Goal: Task Accomplishment & Management: Use online tool/utility

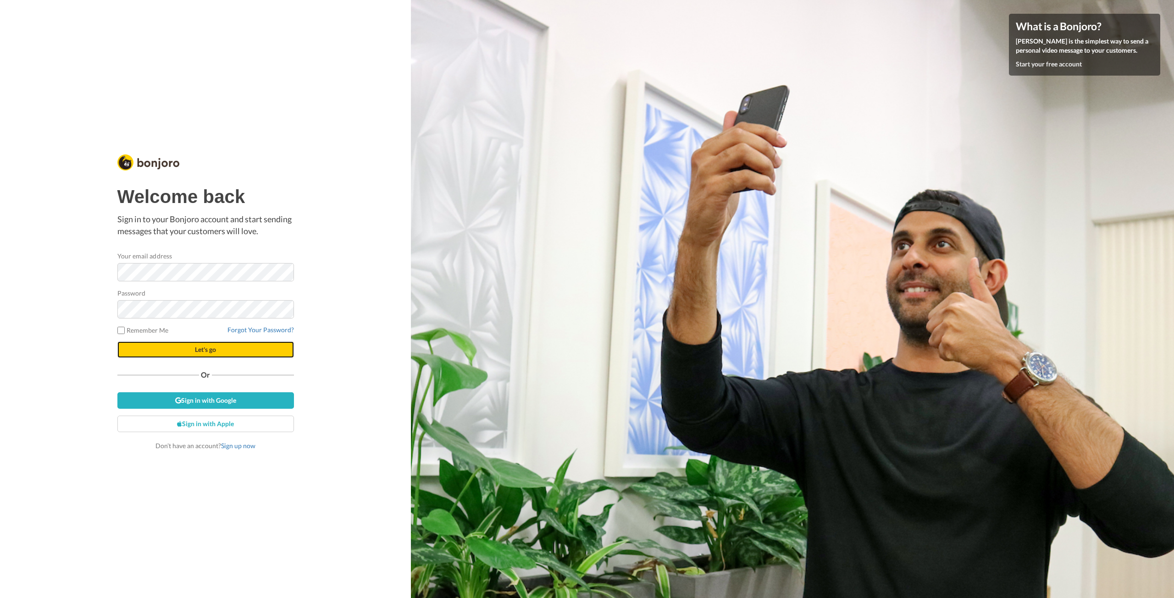
click at [200, 347] on span "Let's go" at bounding box center [205, 350] width 21 height 8
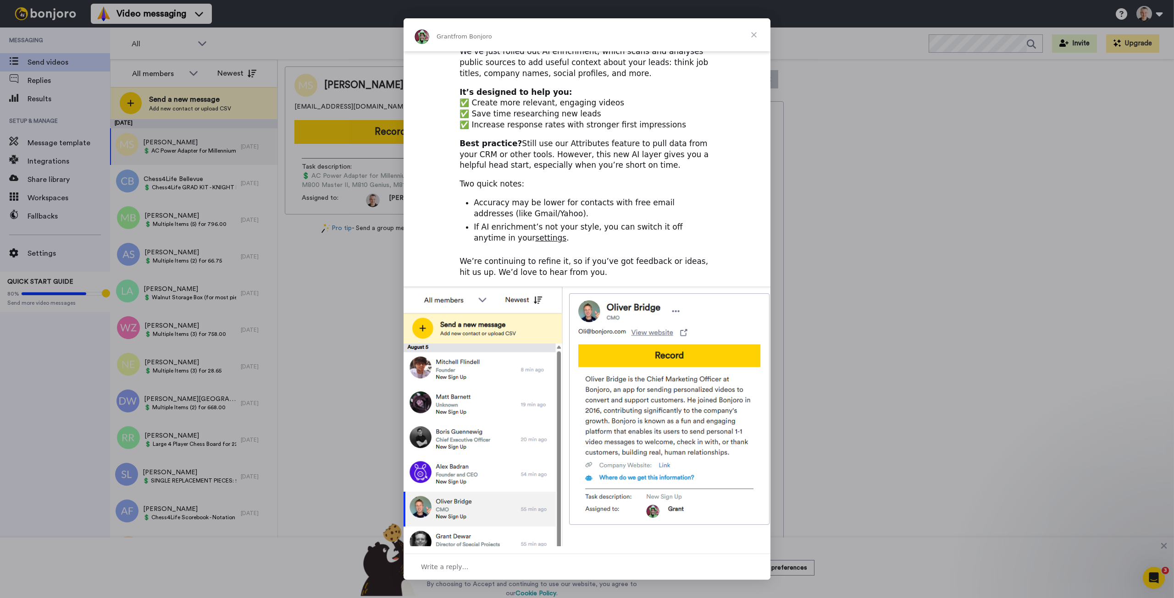
scroll to position [111, 0]
click at [756, 36] on span "Close" at bounding box center [753, 34] width 33 height 33
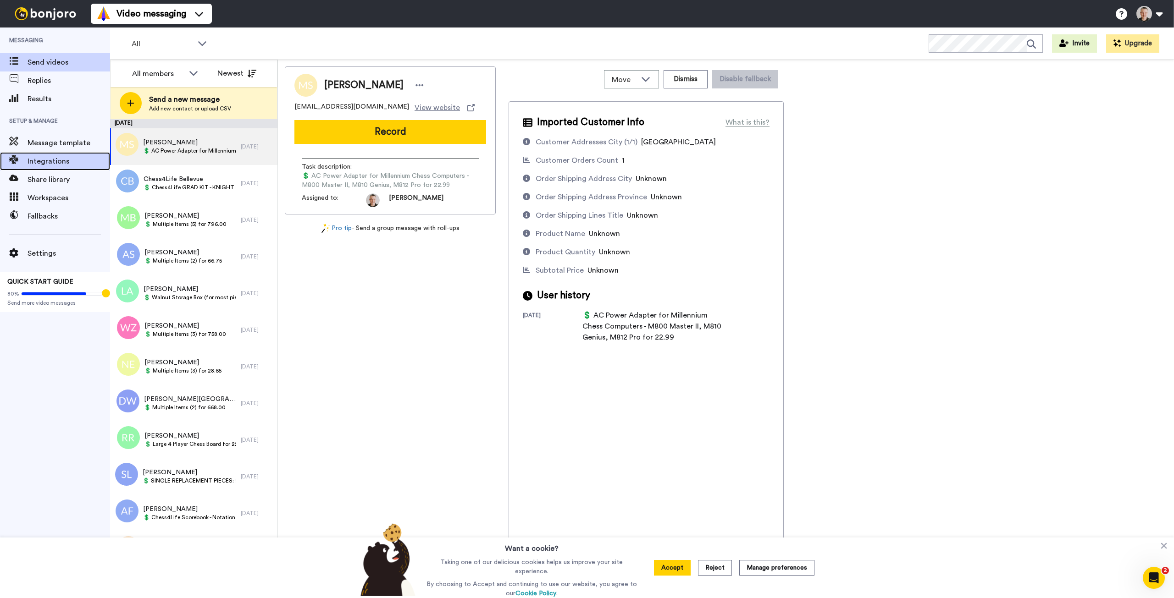
click at [46, 160] on span "Integrations" at bounding box center [69, 161] width 83 height 11
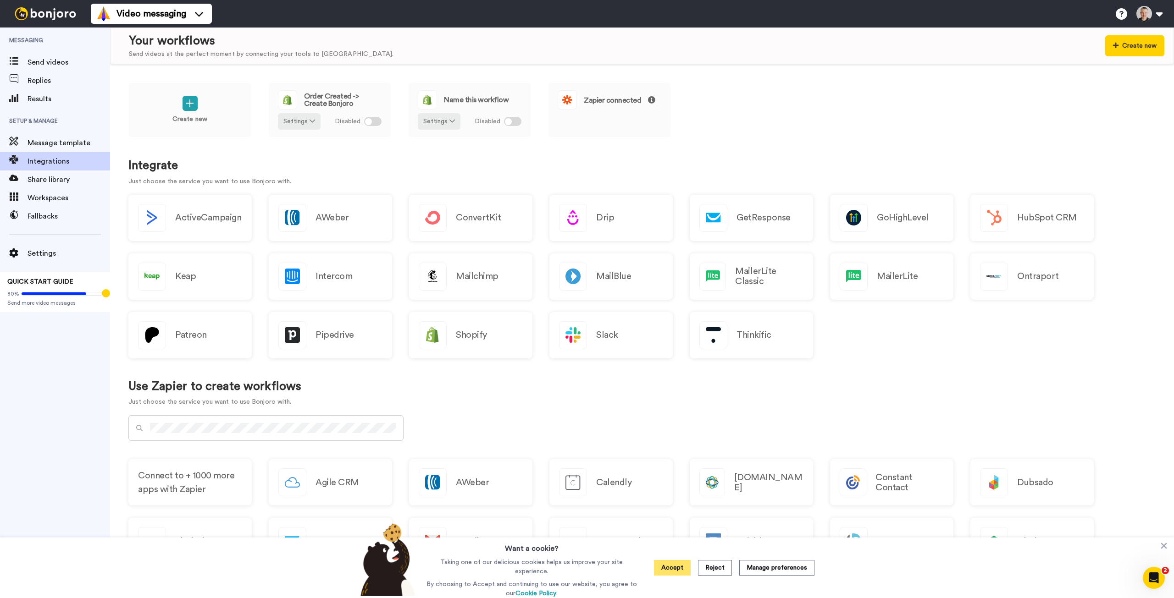
click at [678, 570] on button "Accept" at bounding box center [672, 568] width 37 height 16
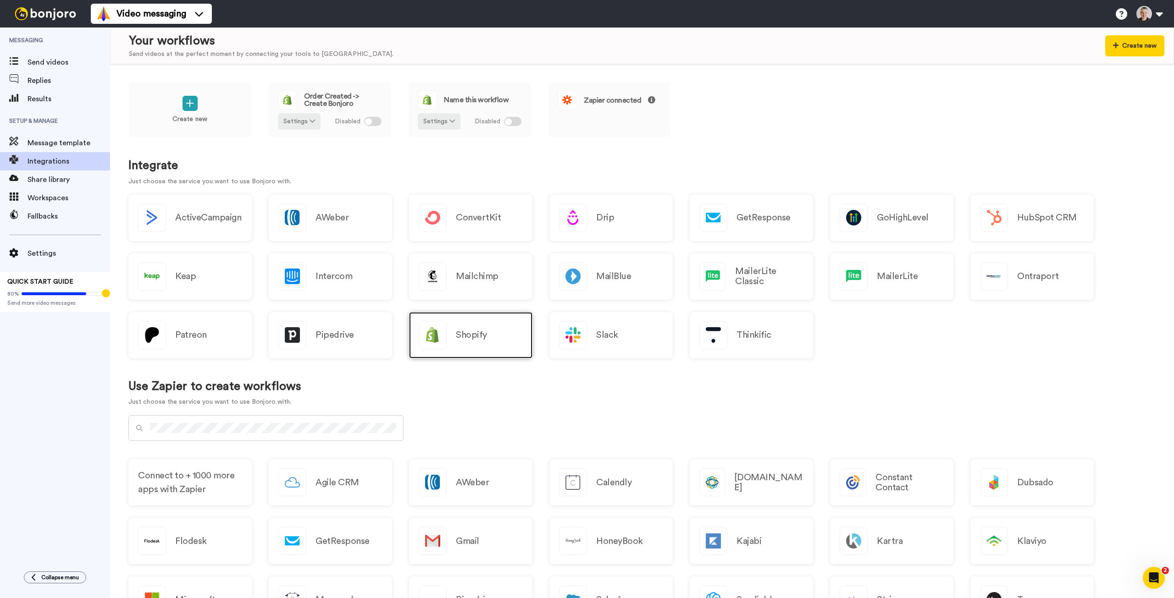
click at [486, 333] on div "Shopify" at bounding box center [470, 335] width 123 height 46
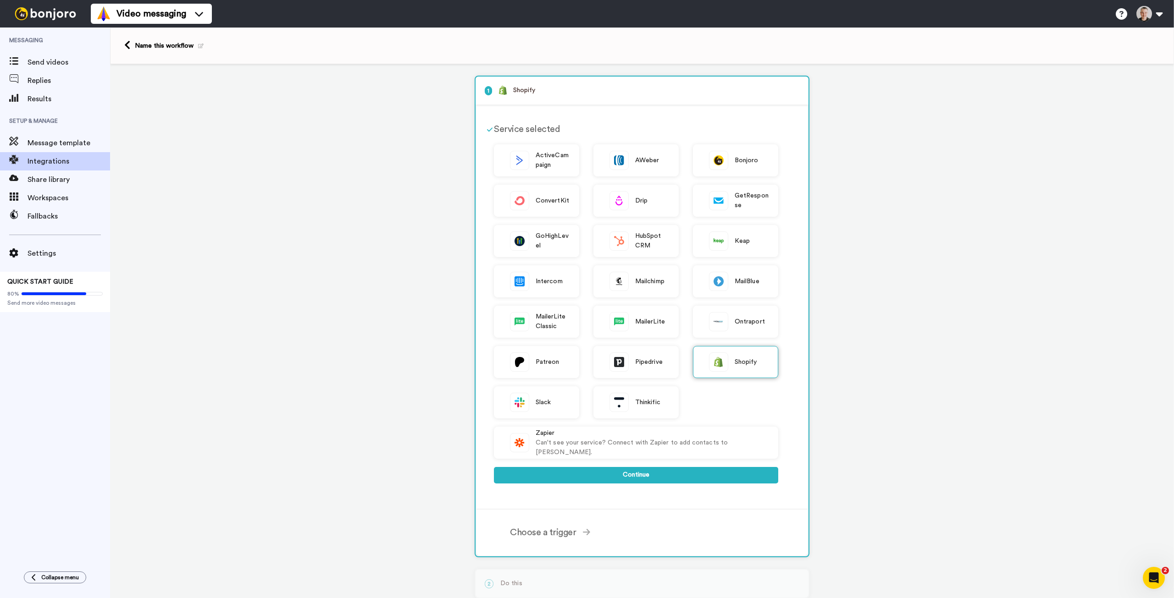
click at [725, 364] on div "Shopify" at bounding box center [735, 362] width 85 height 32
click at [652, 476] on button "Continue" at bounding box center [636, 475] width 284 height 17
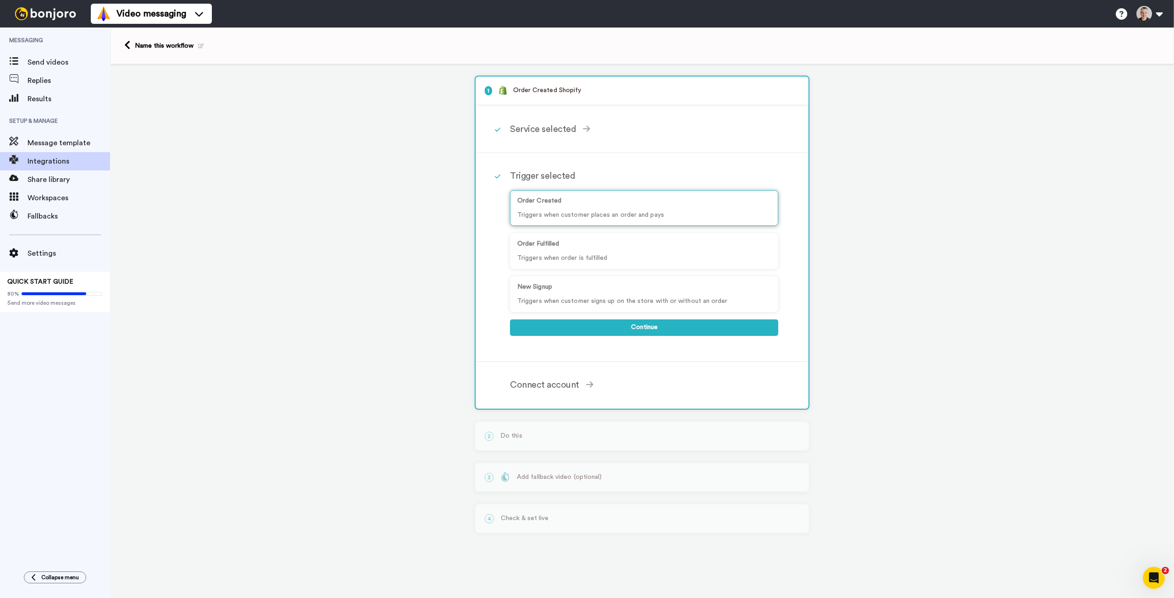
click at [617, 209] on div "Order Created Triggers when customer places an order and pays" at bounding box center [644, 208] width 268 height 36
click at [633, 328] on button "Continue" at bounding box center [644, 328] width 268 height 17
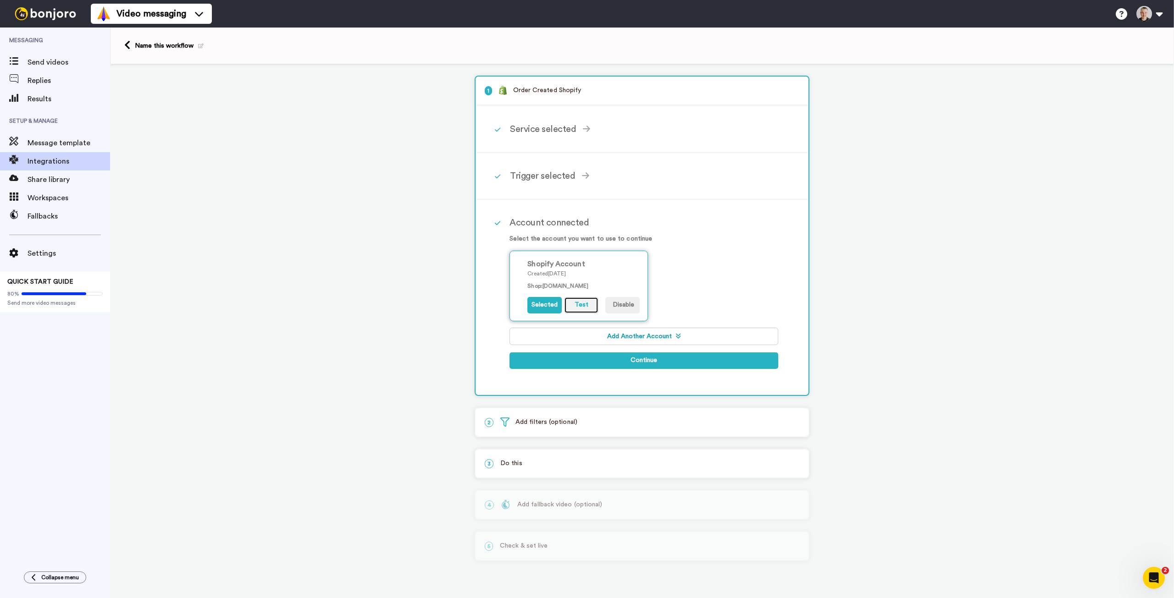
click at [582, 305] on button "Test" at bounding box center [581, 305] width 34 height 17
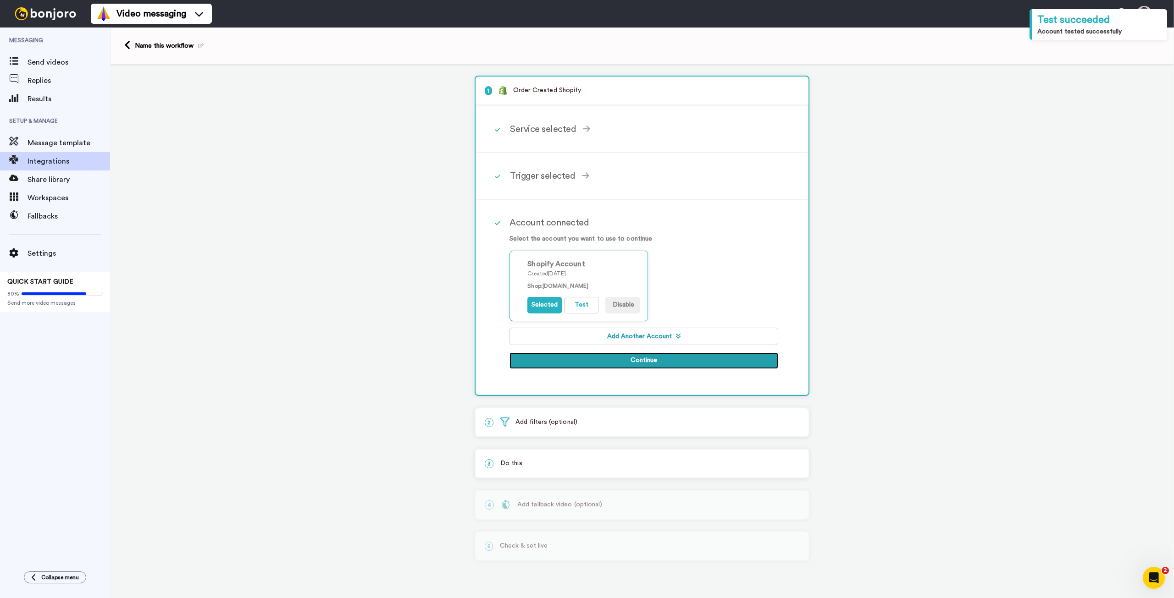
click at [631, 356] on button "Continue" at bounding box center [643, 361] width 269 height 17
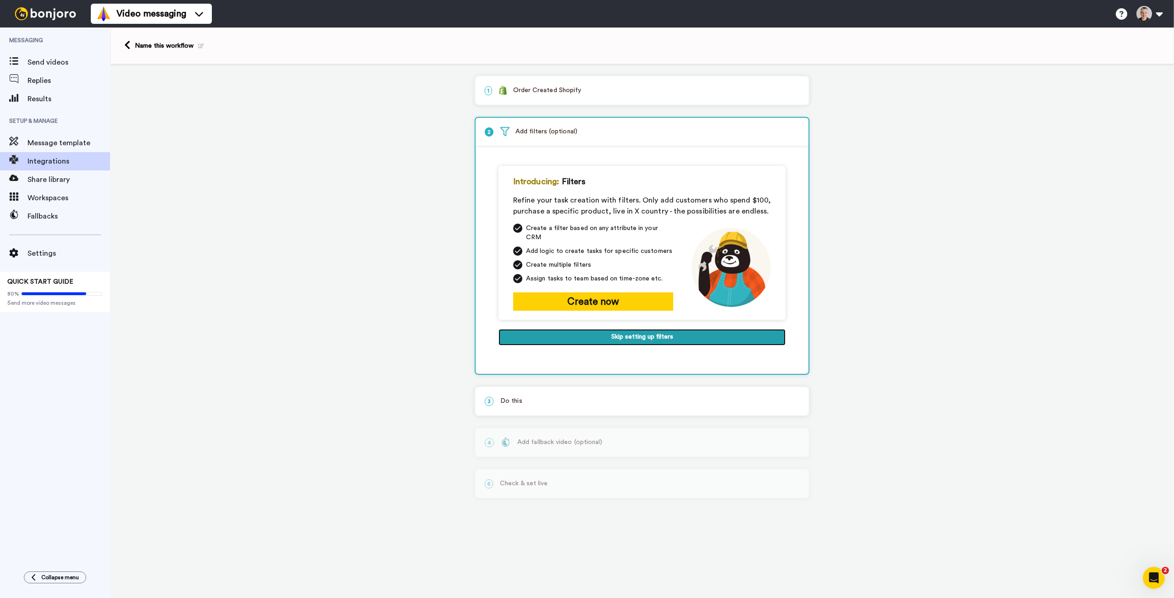
click at [626, 330] on button "Skip setting up filters" at bounding box center [641, 337] width 287 height 17
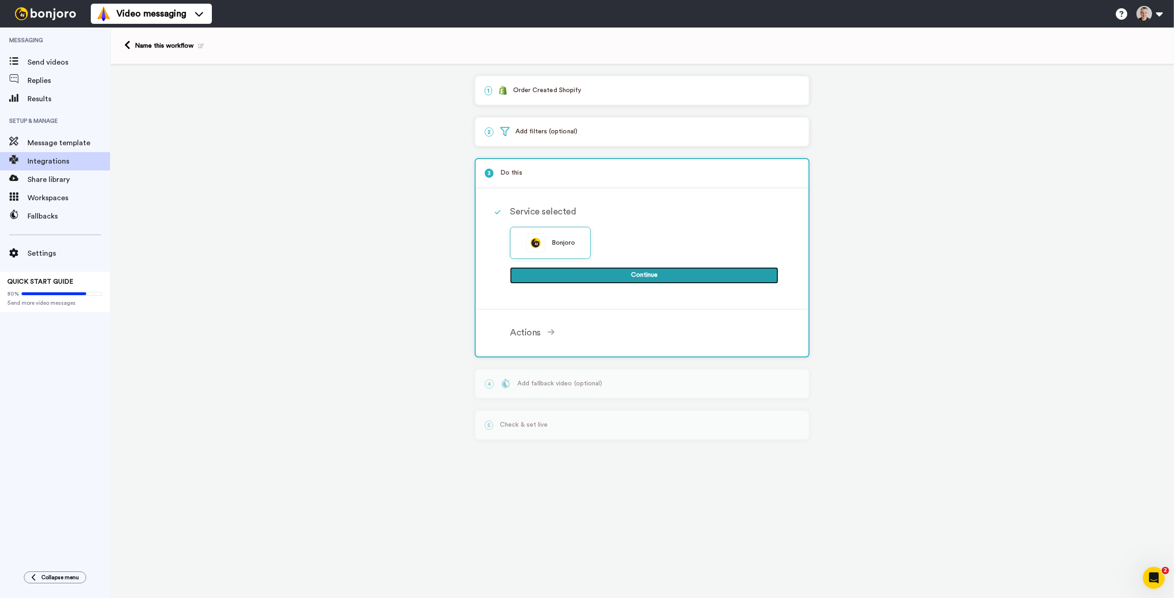
click at [607, 277] on button "Continue" at bounding box center [644, 275] width 268 height 17
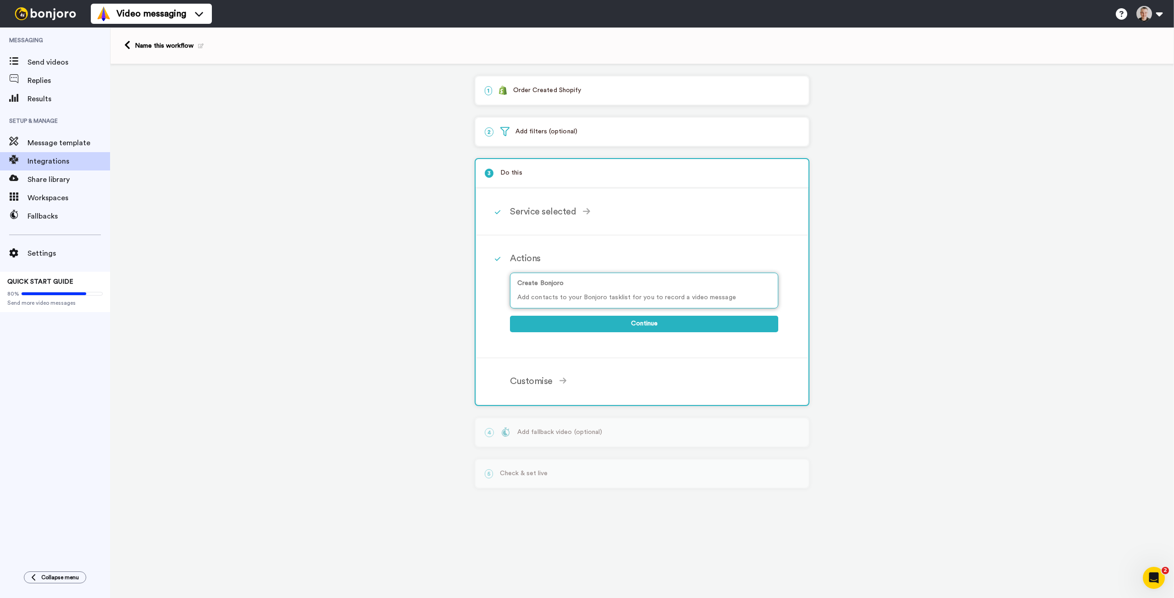
click at [605, 296] on p "Add contacts to your Bonjoro tasklist for you to record a video message" at bounding box center [644, 298] width 254 height 10
click at [655, 324] on button "Continue" at bounding box center [644, 324] width 268 height 17
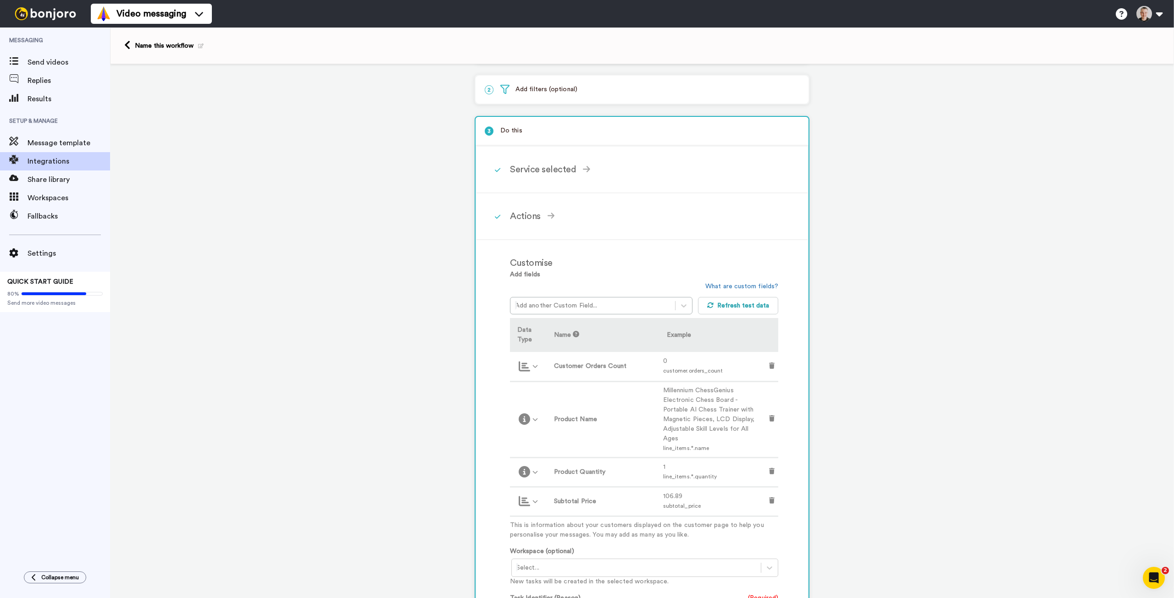
scroll to position [92, 0]
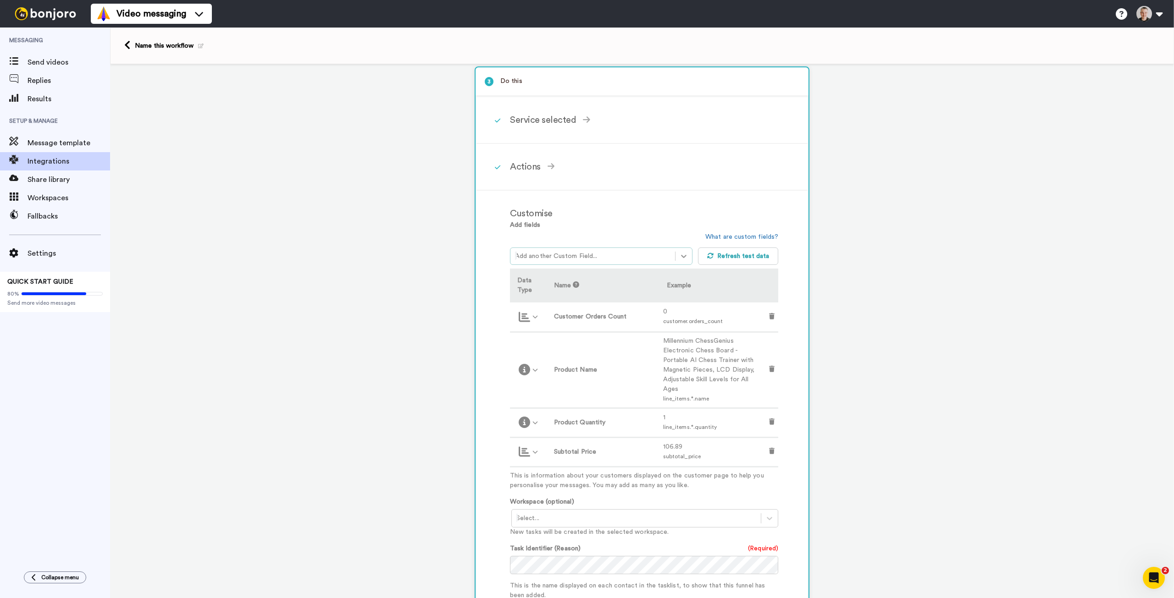
click at [679, 257] on icon at bounding box center [683, 256] width 9 height 9
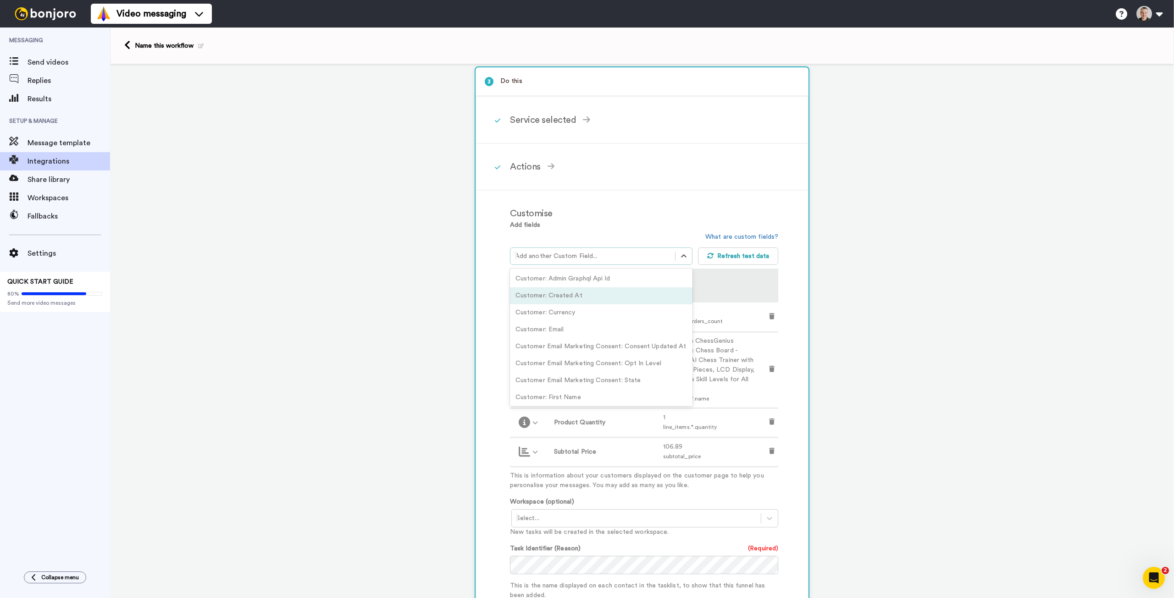
click at [896, 308] on div "1 Order Created Shopify Service selected ActiveCampaign AWeber Bonjoro ConvertK…" at bounding box center [642, 410] width 1064 height 877
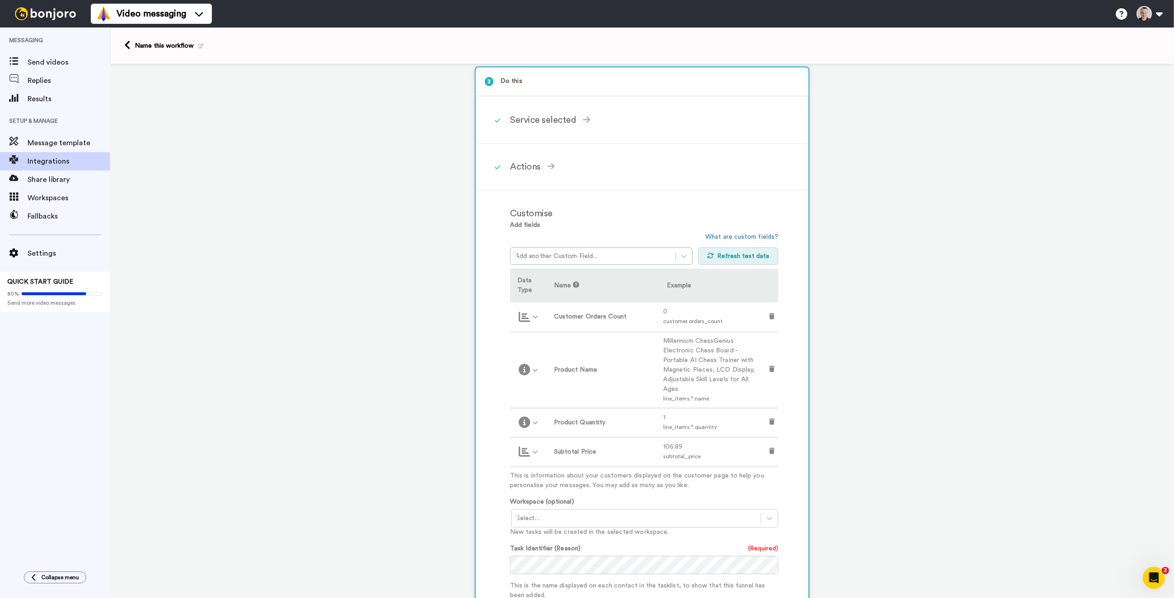
click at [754, 257] on button "Refresh test data" at bounding box center [738, 256] width 81 height 17
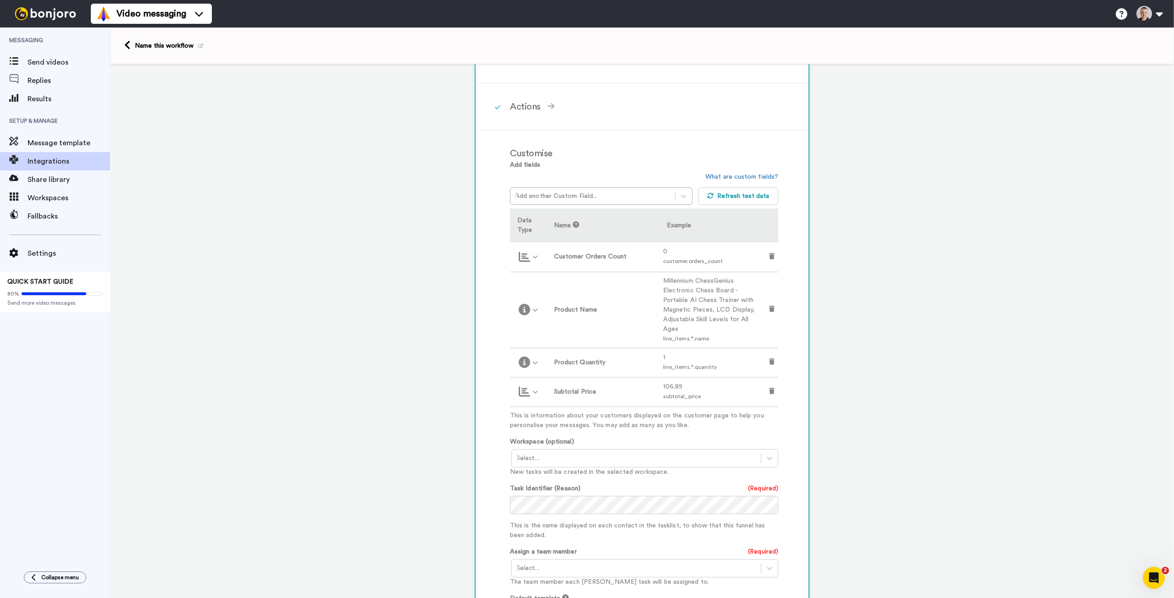
scroll to position [138, 0]
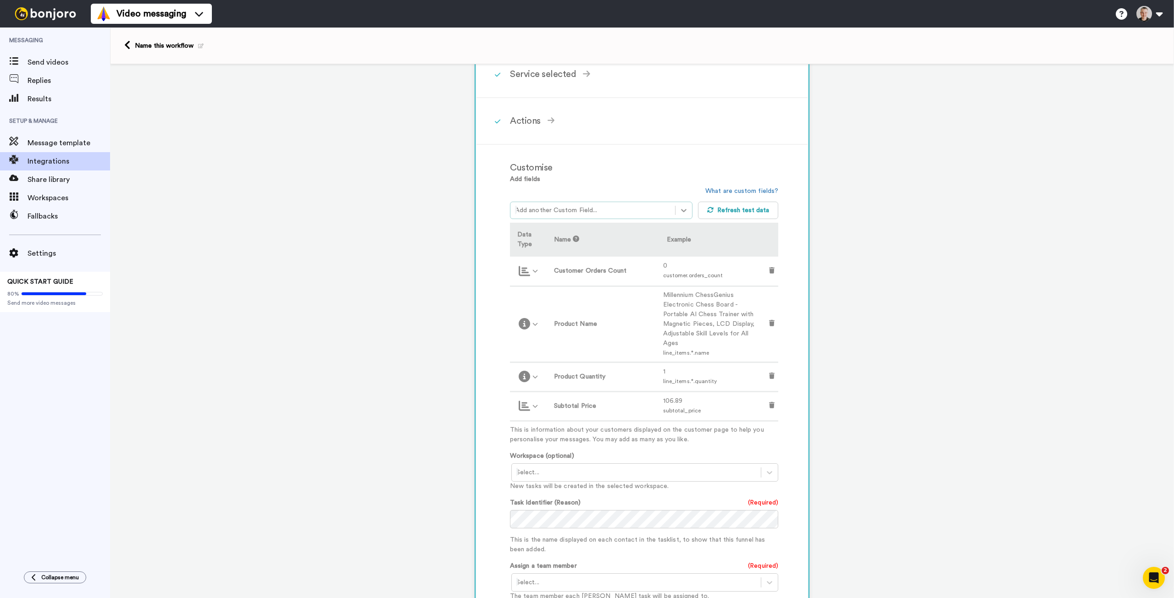
click at [680, 210] on icon at bounding box center [683, 210] width 9 height 9
click at [584, 250] on div "Order Fulfillments *: Service" at bounding box center [601, 250] width 182 height 17
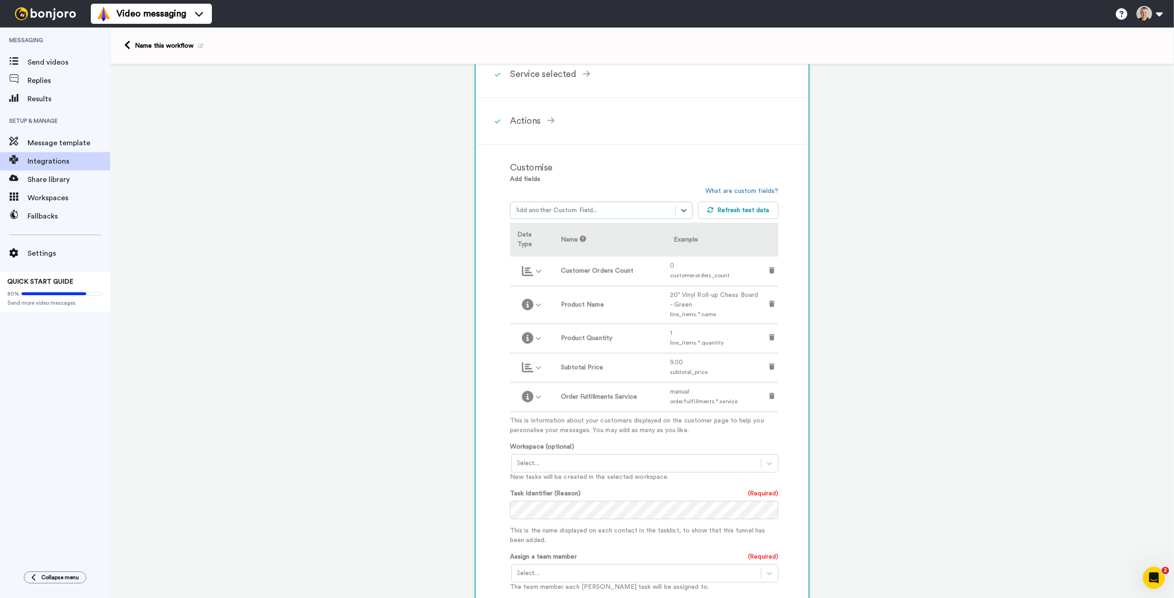
click at [632, 210] on div at bounding box center [592, 210] width 155 height 11
drag, startPoint x: 534, startPoint y: 212, endPoint x: 499, endPoint y: 210, distance: 34.9
click at [499, 210] on div "Customise Add fields option Order Fulfillments *: Service, selected. Select is …" at bounding box center [641, 416] width 331 height 542
click at [529, 210] on div at bounding box center [592, 210] width 155 height 11
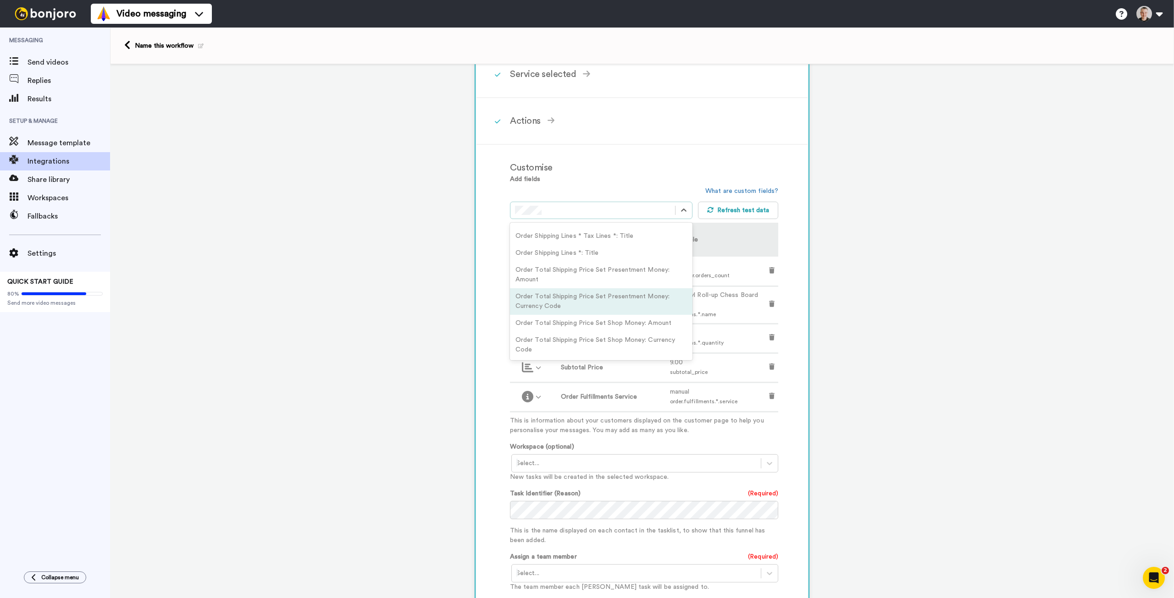
scroll to position [515, 0]
click at [604, 300] on div "Order Shipping Lines *: Title" at bounding box center [601, 299] width 182 height 17
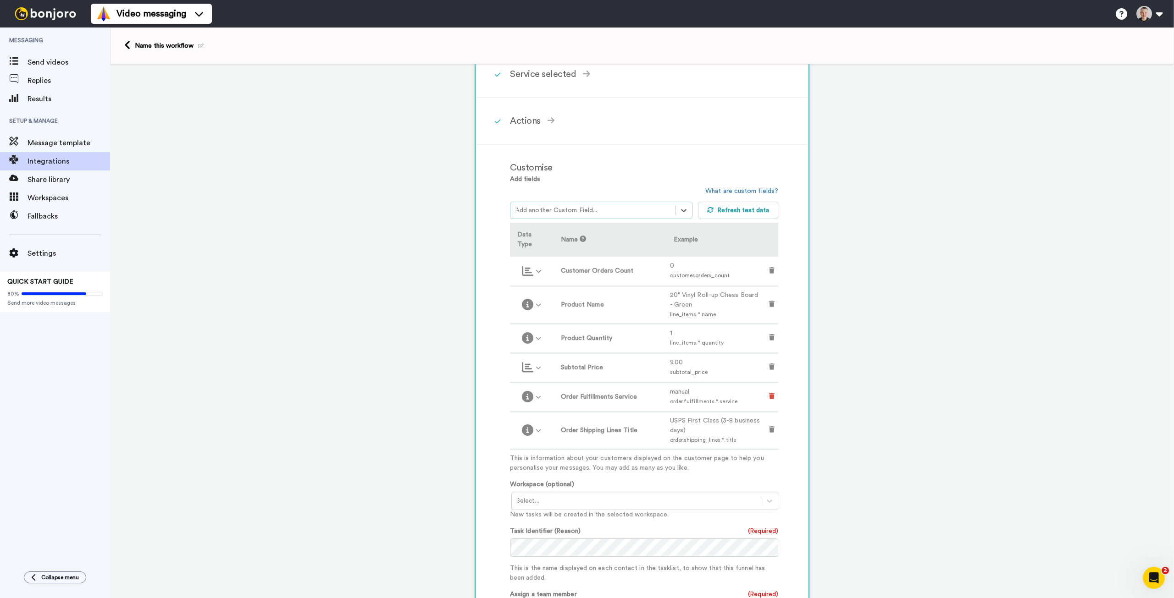
click at [769, 395] on icon at bounding box center [772, 396] width 6 height 6
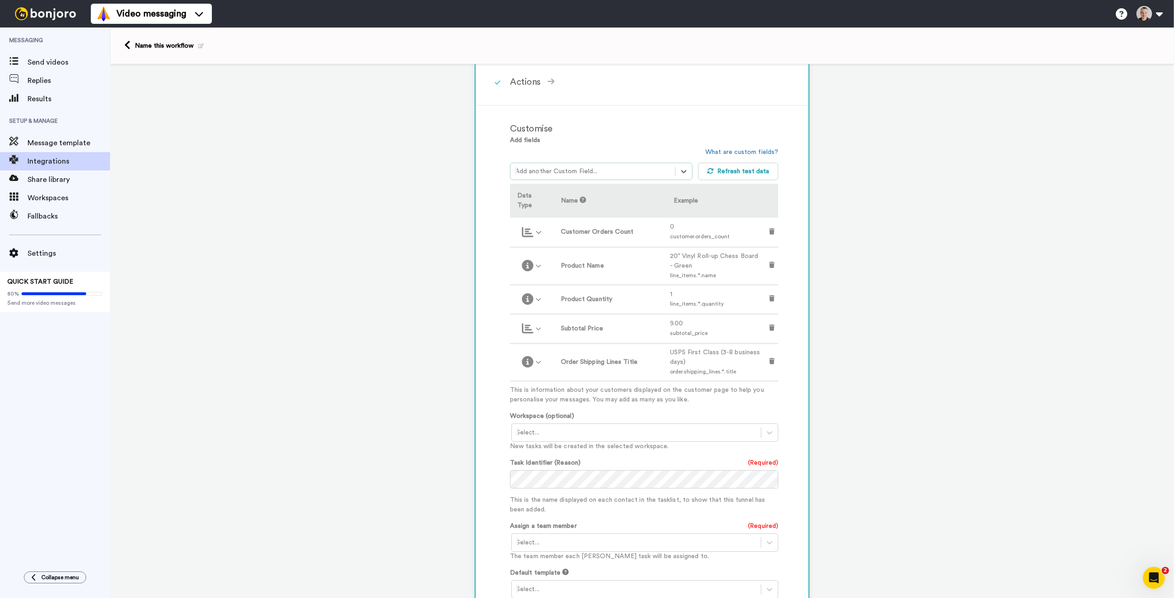
scroll to position [229, 0]
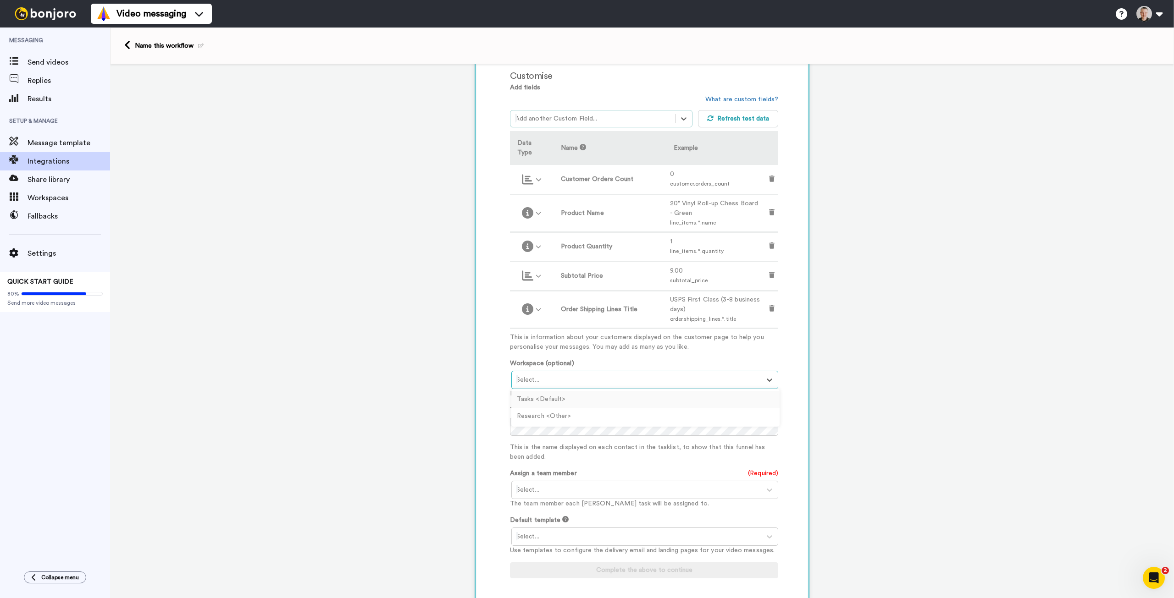
click at [565, 378] on div at bounding box center [636, 380] width 240 height 11
click at [565, 397] on div "Tasks <Default>" at bounding box center [645, 399] width 268 height 17
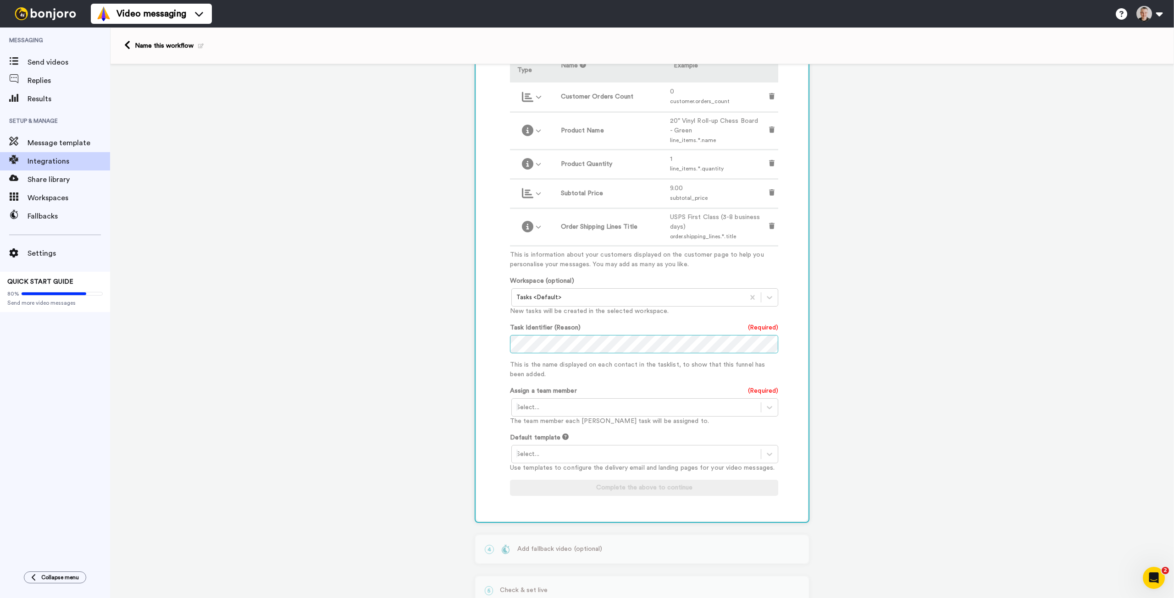
scroll to position [321, 0]
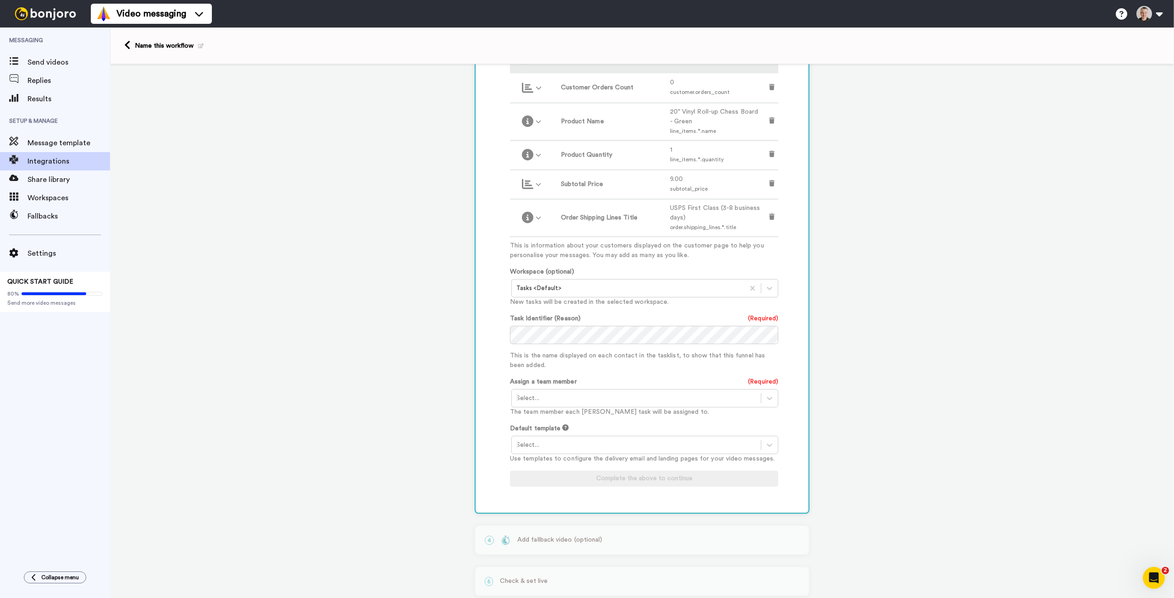
click at [533, 398] on div at bounding box center [636, 398] width 240 height 11
click at [535, 415] on div "Raphael Neff <raphael@chesshouse.com>" at bounding box center [645, 417] width 268 height 17
click at [482, 451] on div "Customise Add fields option Order Shipping Lines *: Title, selected. Select is …" at bounding box center [641, 236] width 331 height 551
click at [542, 442] on div at bounding box center [636, 445] width 240 height 11
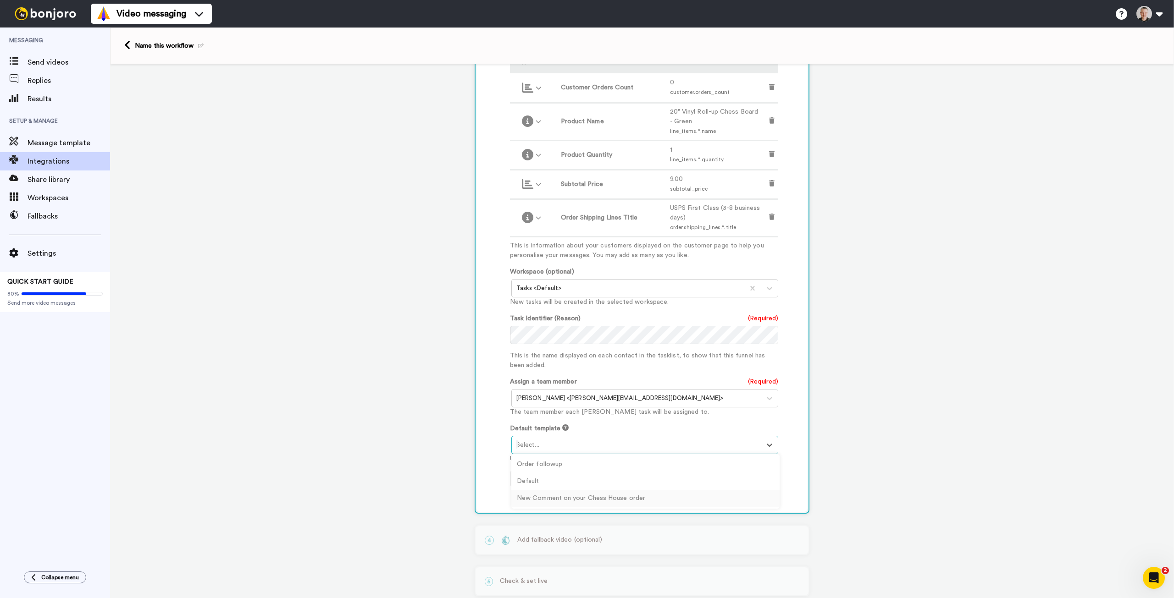
click at [533, 496] on div "New Comment on your Chess House order" at bounding box center [645, 498] width 268 height 17
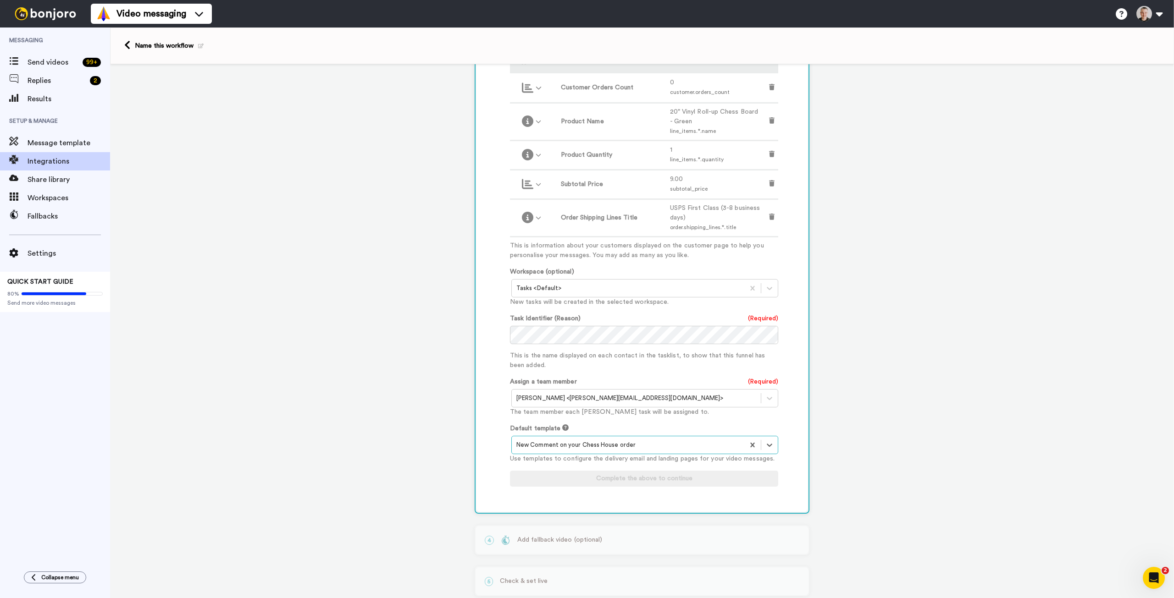
click at [489, 461] on div "Customise Add fields option Order Shipping Lines *: Title, selected. Select is …" at bounding box center [641, 236] width 331 height 551
click at [623, 287] on div at bounding box center [627, 288] width 223 height 11
click at [612, 371] on div "Add fields option Order Shipping Lines *: Title, selected. Select is focused ,t…" at bounding box center [644, 243] width 268 height 505
click at [620, 396] on div at bounding box center [636, 398] width 240 height 11
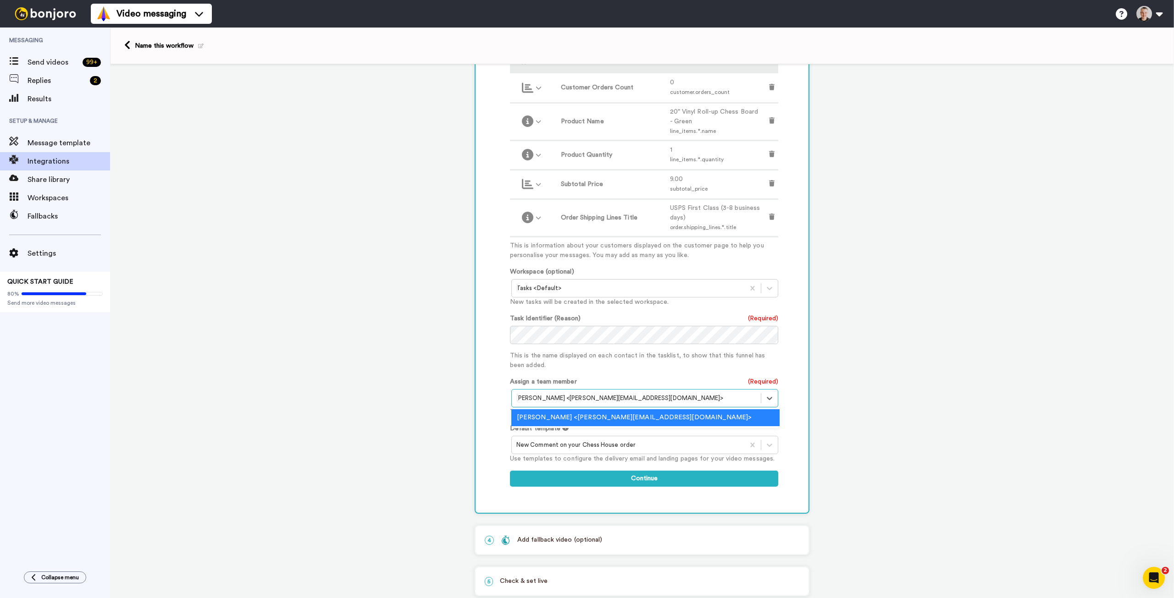
click at [620, 396] on div at bounding box center [636, 398] width 240 height 11
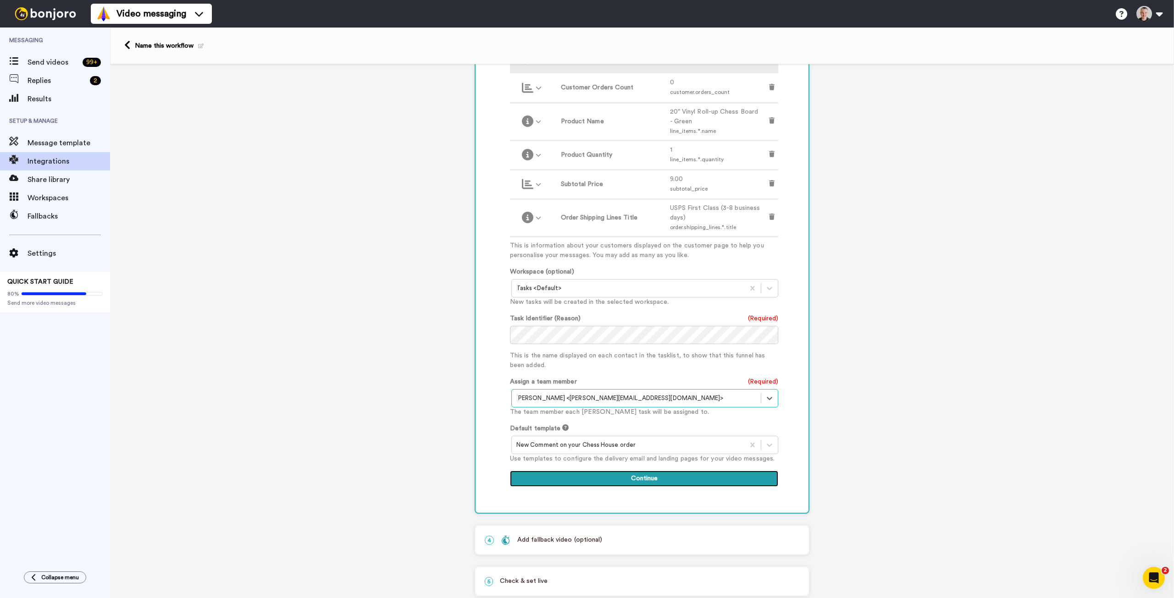
click at [631, 480] on button "Continue" at bounding box center [644, 479] width 268 height 17
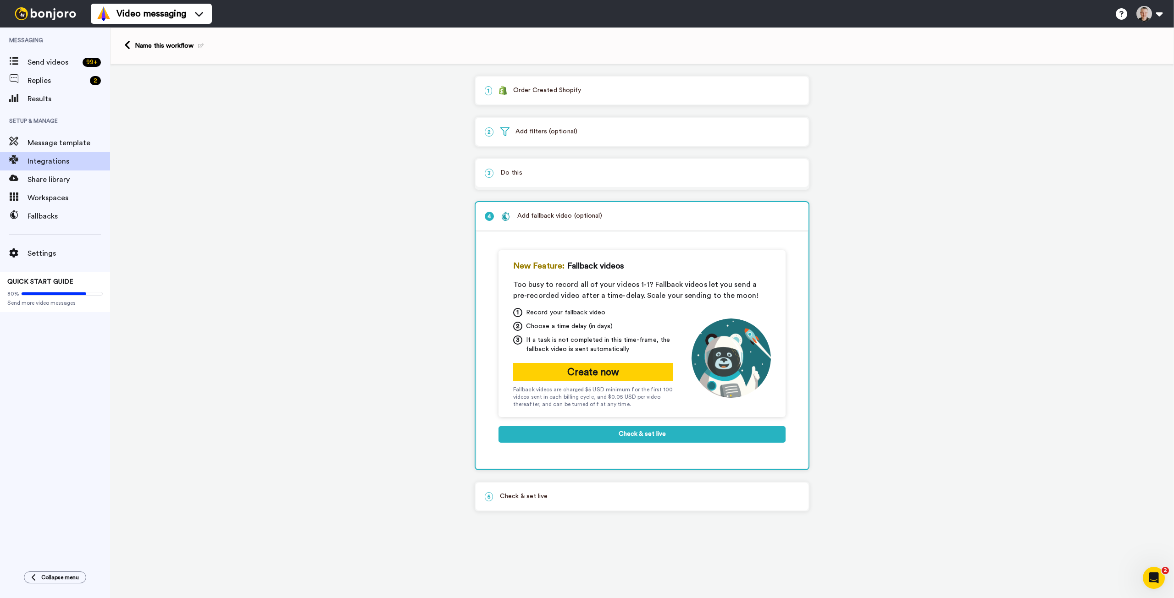
scroll to position [0, 0]
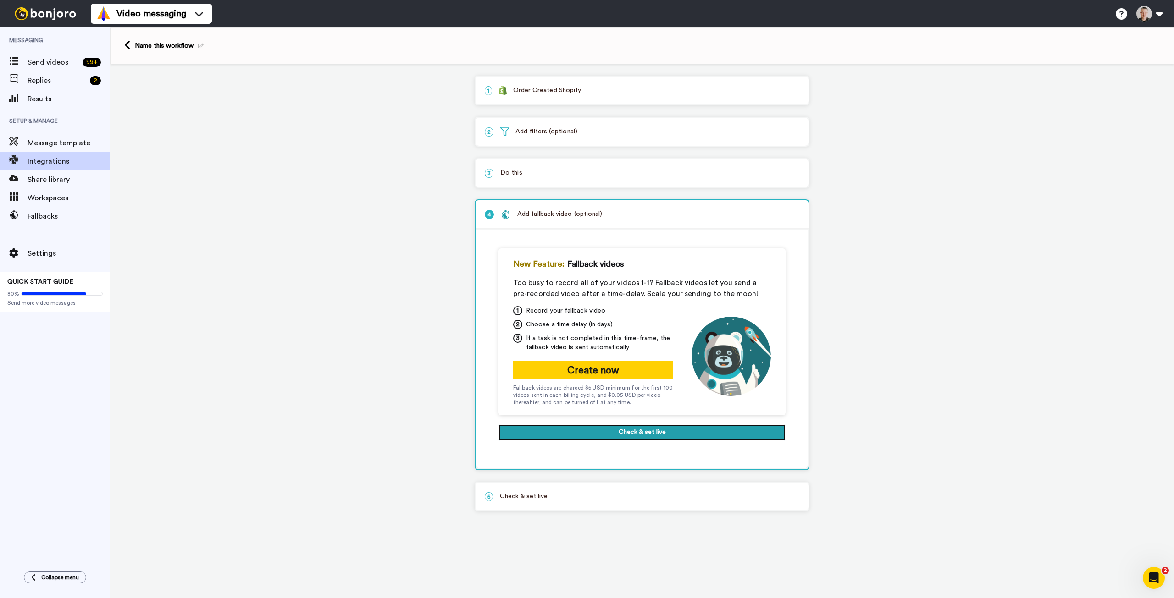
click at [626, 432] on button "Check & set live" at bounding box center [641, 433] width 287 height 17
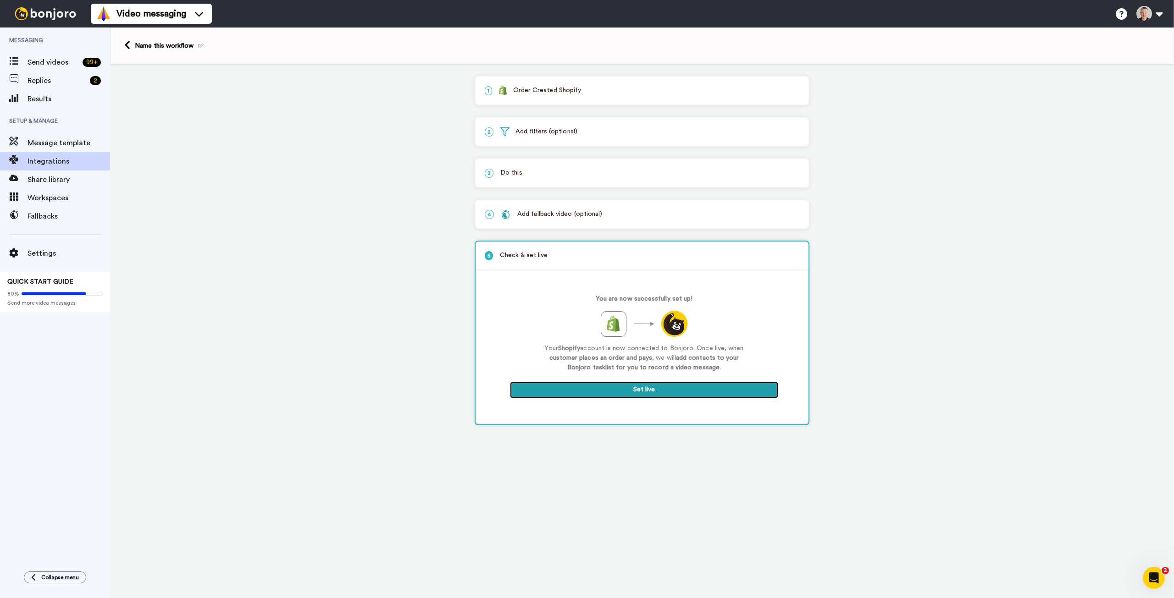
click at [641, 391] on button "Set live" at bounding box center [644, 390] width 268 height 17
click at [560, 86] on p "1 Order Created Shopify" at bounding box center [642, 91] width 314 height 10
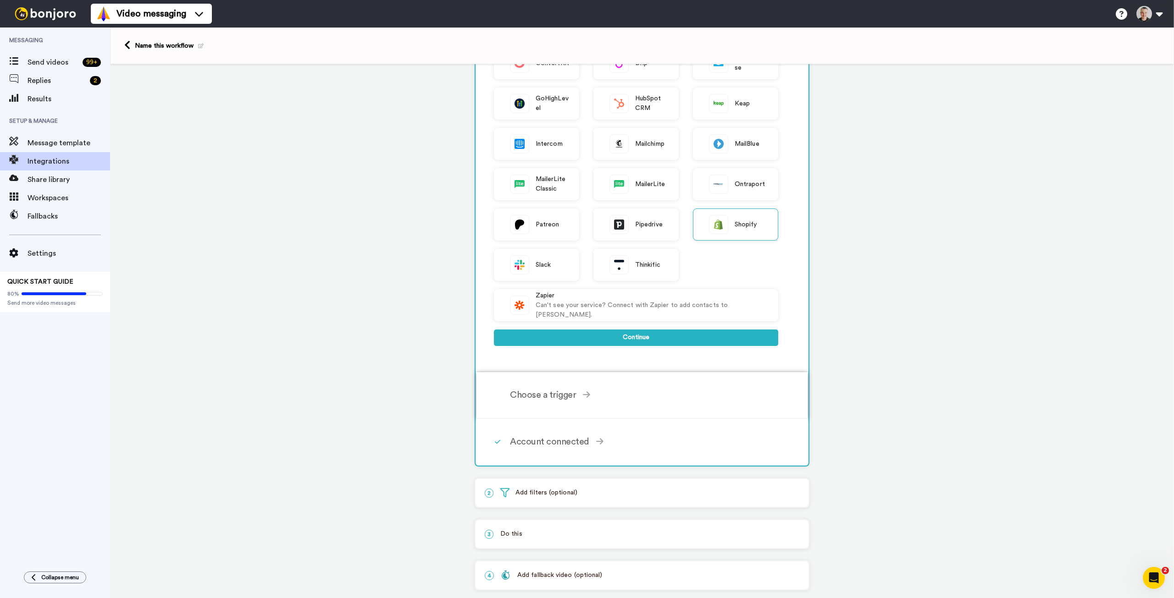
click at [561, 395] on div "Choose a trigger" at bounding box center [644, 395] width 268 height 14
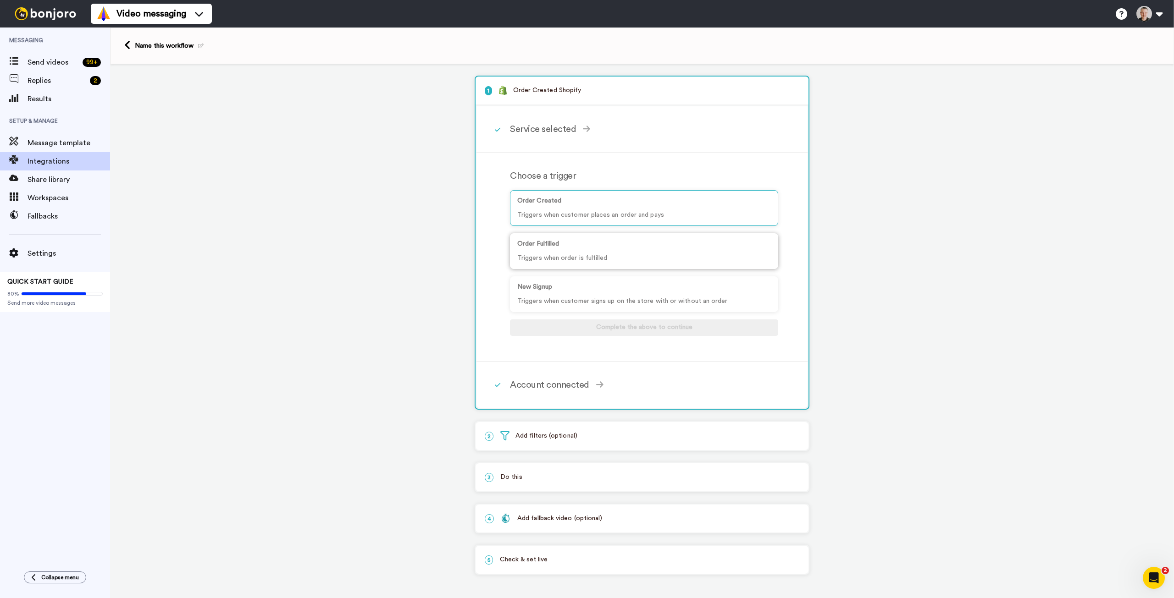
click at [564, 247] on p "Order Fulfilled" at bounding box center [644, 244] width 254 height 10
click at [559, 383] on div "Connect account" at bounding box center [644, 385] width 268 height 14
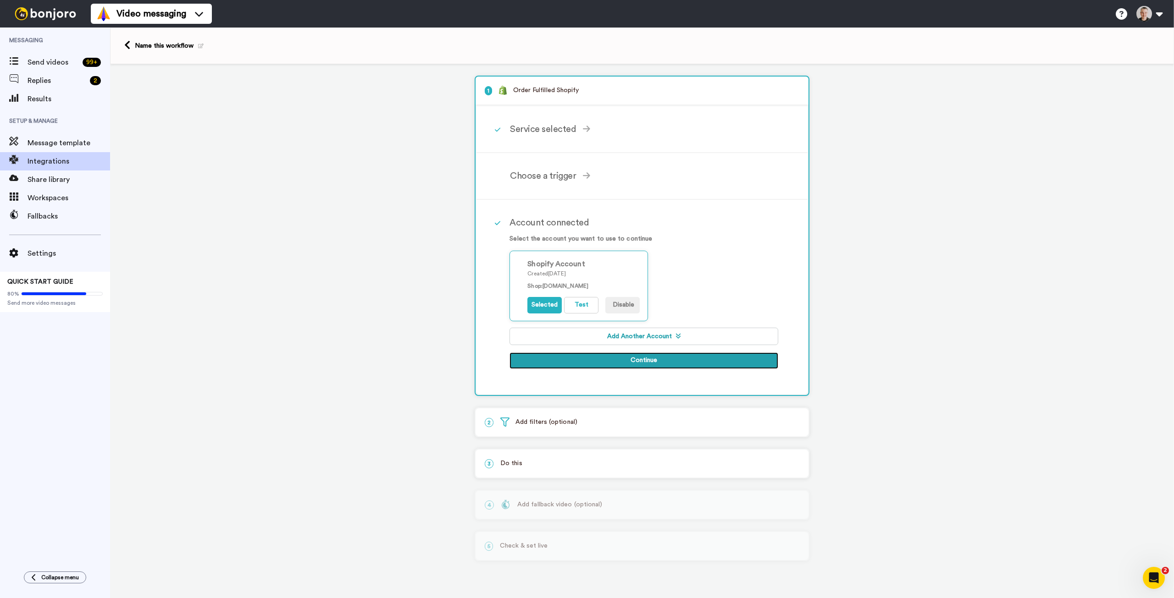
click at [618, 360] on button "Continue" at bounding box center [643, 361] width 269 height 17
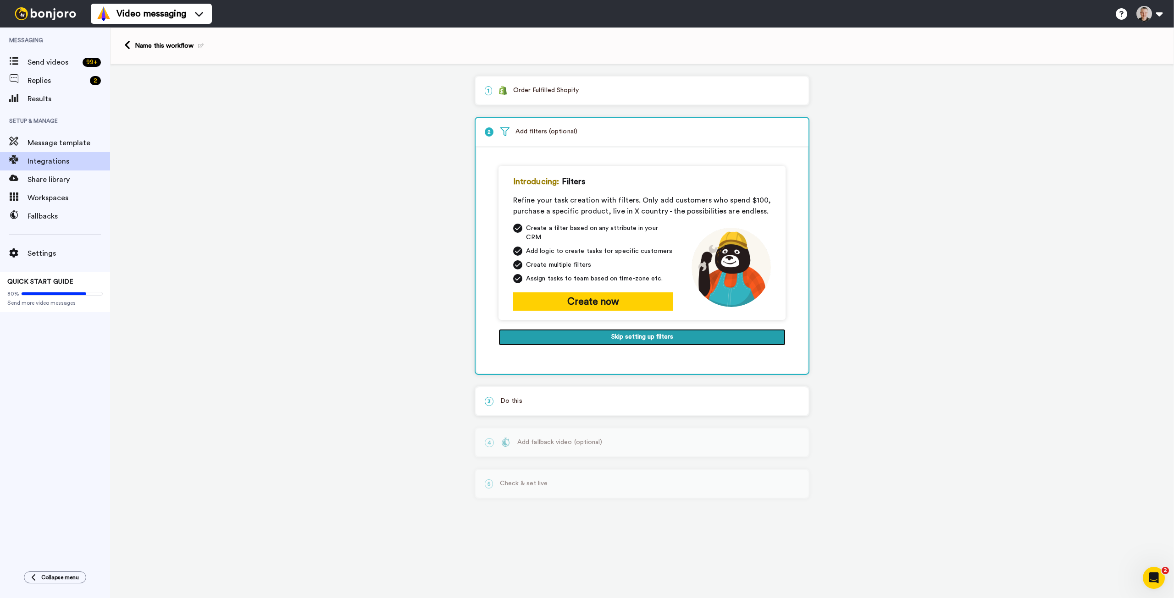
click at [613, 329] on button "Skip setting up filters" at bounding box center [641, 337] width 287 height 17
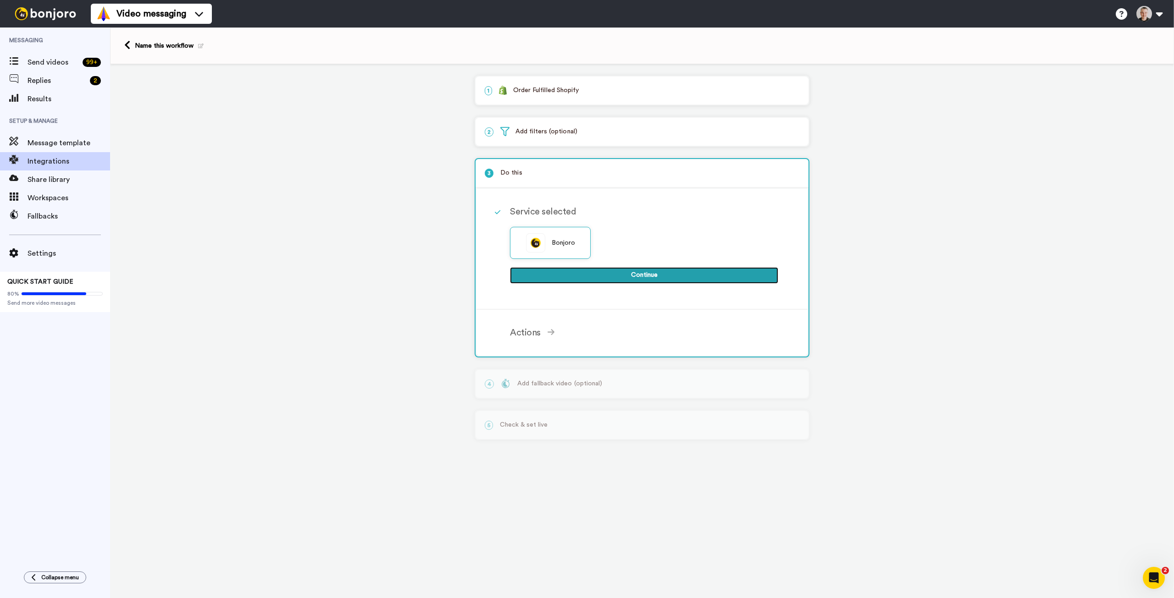
click at [601, 272] on button "Continue" at bounding box center [644, 275] width 268 height 17
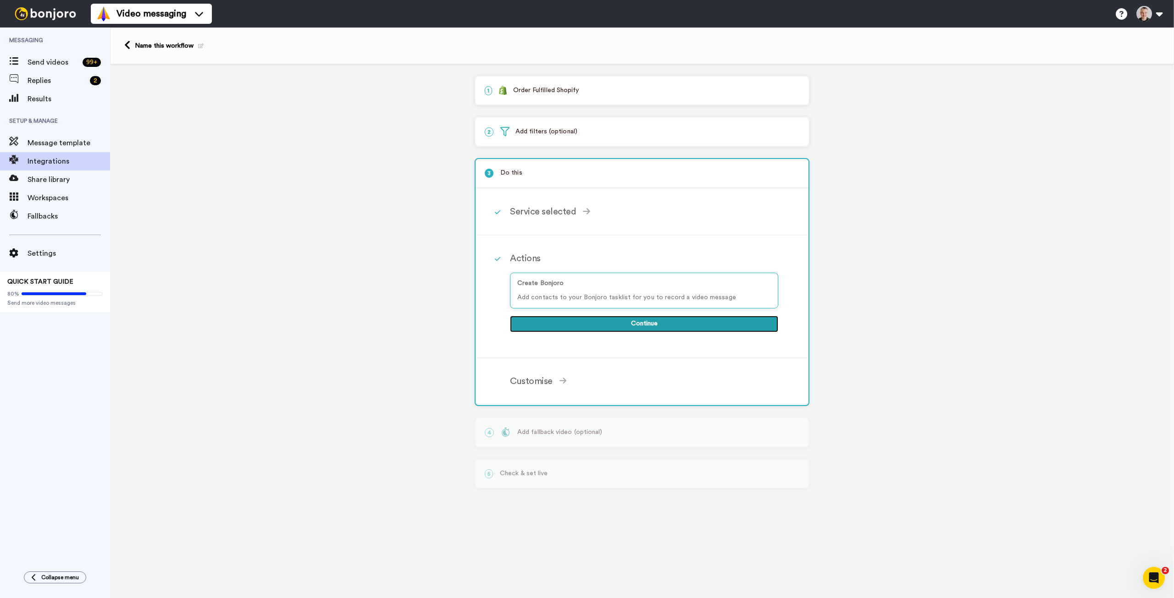
click at [600, 322] on button "Continue" at bounding box center [644, 324] width 268 height 17
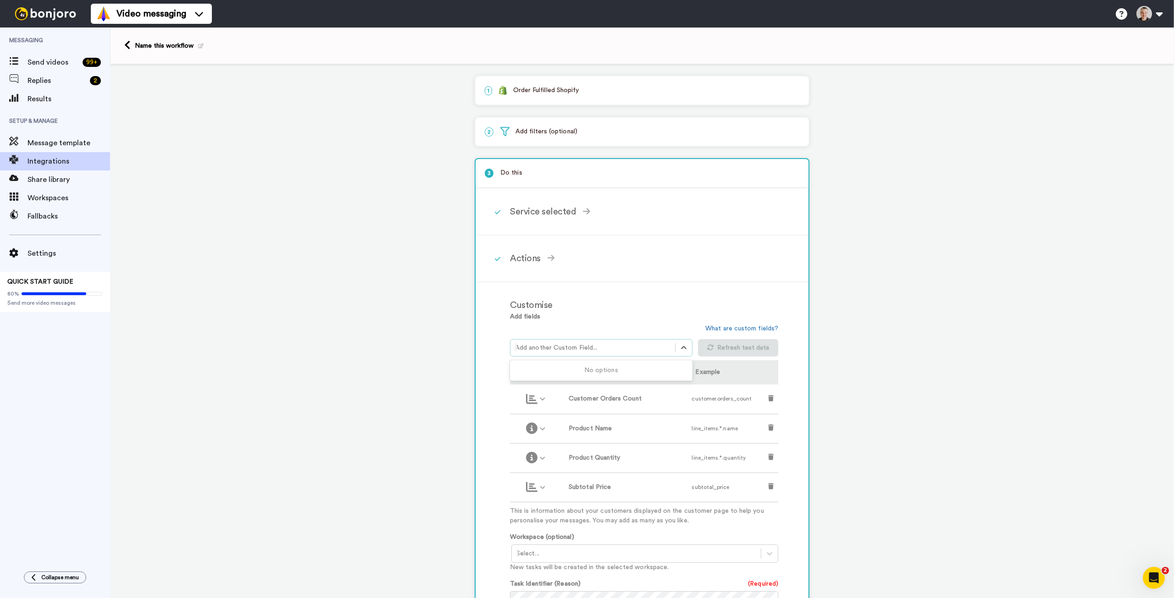
click at [610, 347] on div at bounding box center [592, 347] width 155 height 11
click at [612, 345] on div at bounding box center [592, 347] width 155 height 11
click at [593, 347] on div at bounding box center [592, 347] width 155 height 11
click at [599, 318] on div "Add fields Use Up and Down to choose options, press Enter to select the current…" at bounding box center [644, 419] width 268 height 214
click at [682, 348] on icon at bounding box center [683, 347] width 9 height 9
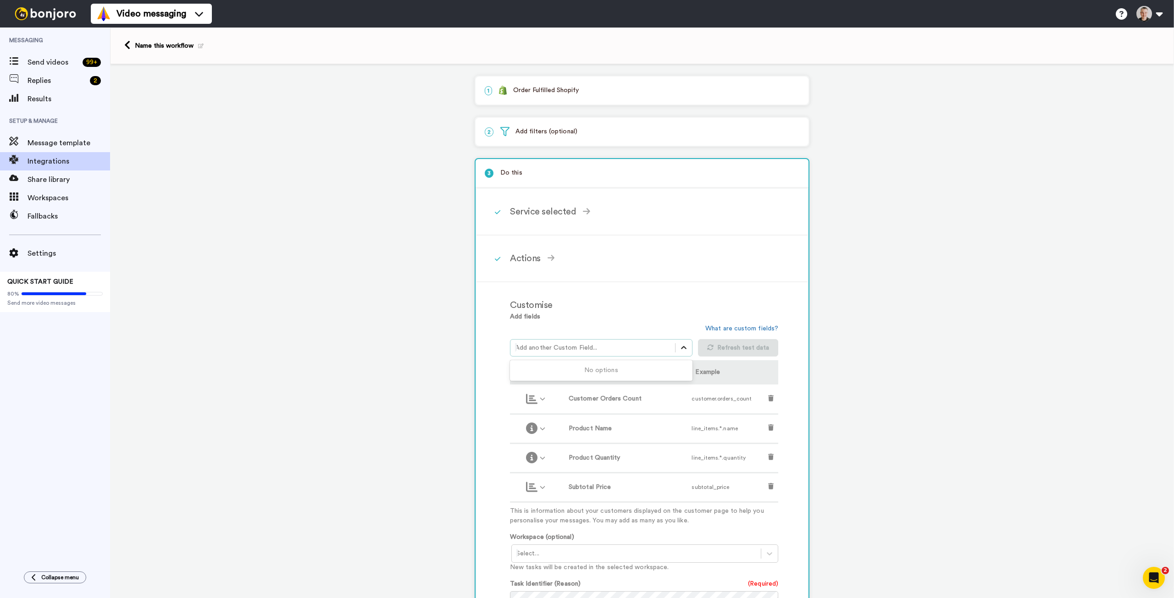
click at [683, 348] on icon at bounding box center [683, 347] width 9 height 9
click at [541, 211] on div "Service selected" at bounding box center [644, 212] width 268 height 14
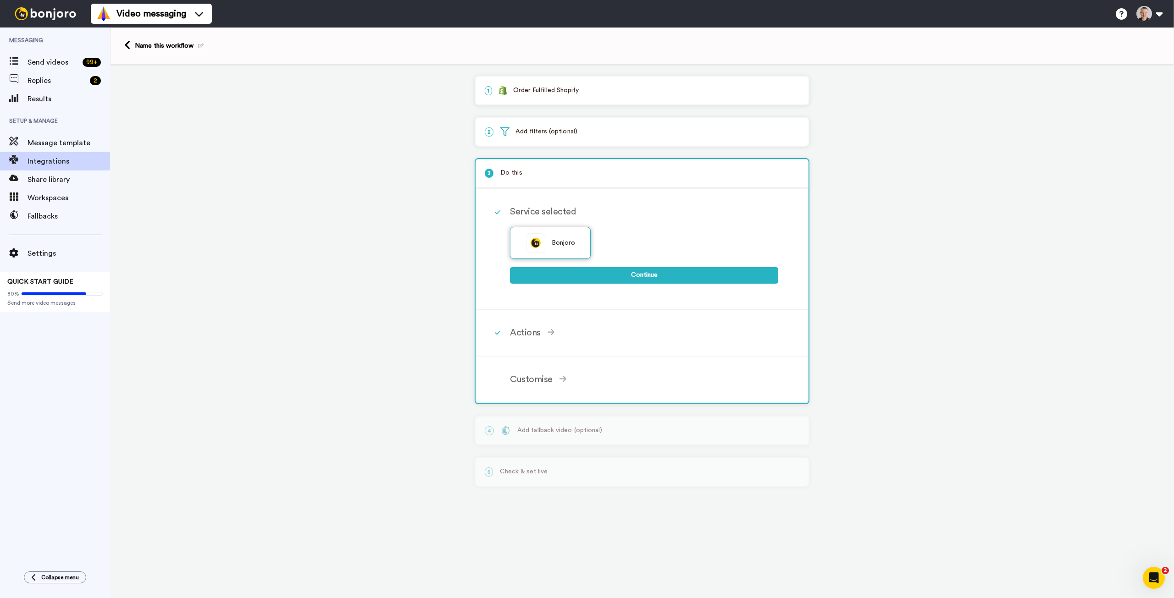
click at [553, 239] on span "Bonjoro" at bounding box center [563, 243] width 24 height 10
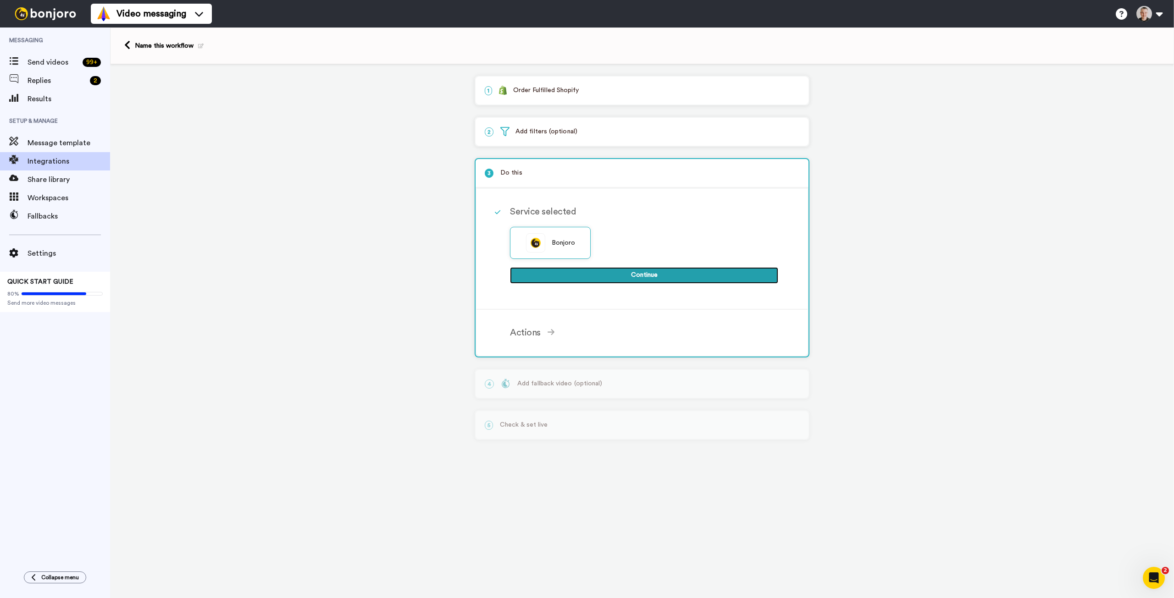
click at [633, 277] on button "Continue" at bounding box center [644, 275] width 268 height 17
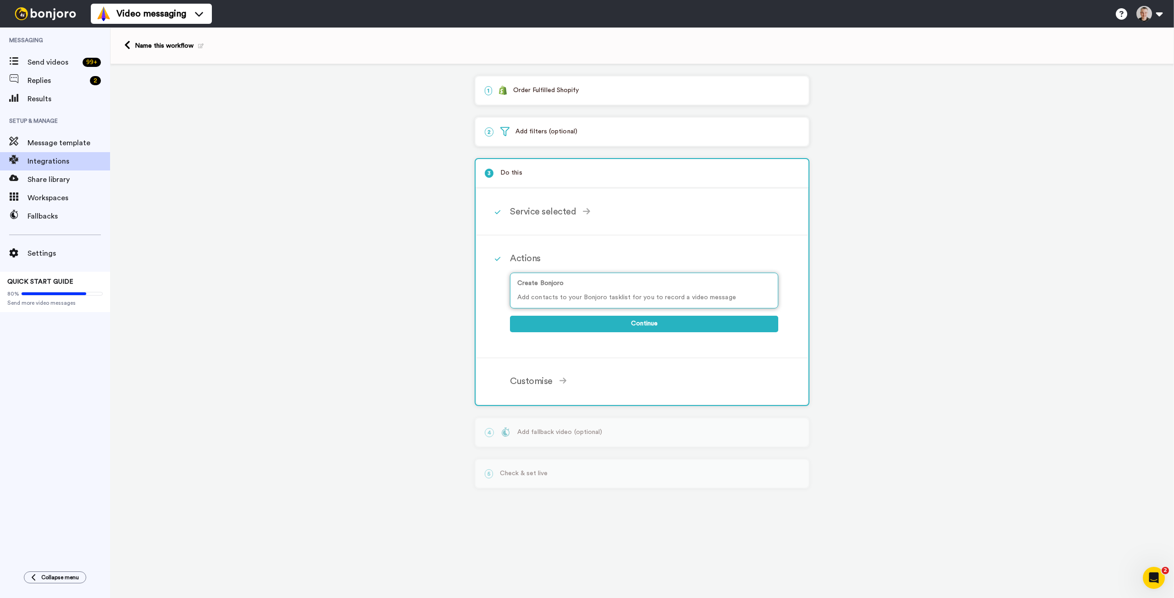
click at [563, 287] on p "Create Bonjoro" at bounding box center [644, 284] width 254 height 10
click at [634, 320] on button "Continue" at bounding box center [644, 324] width 268 height 17
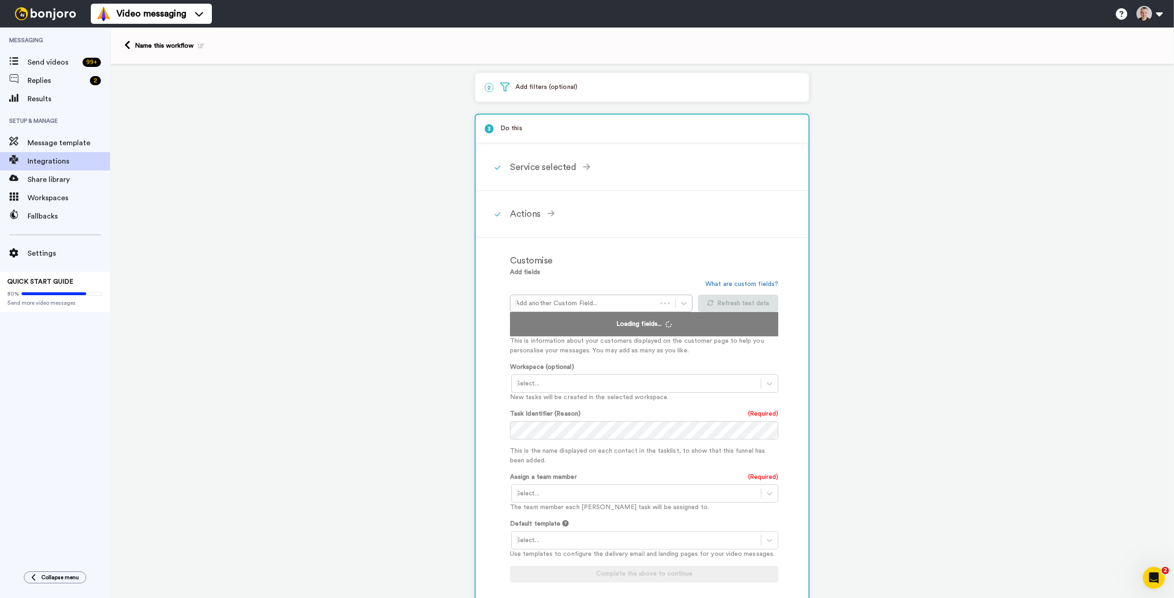
scroll to position [138, 0]
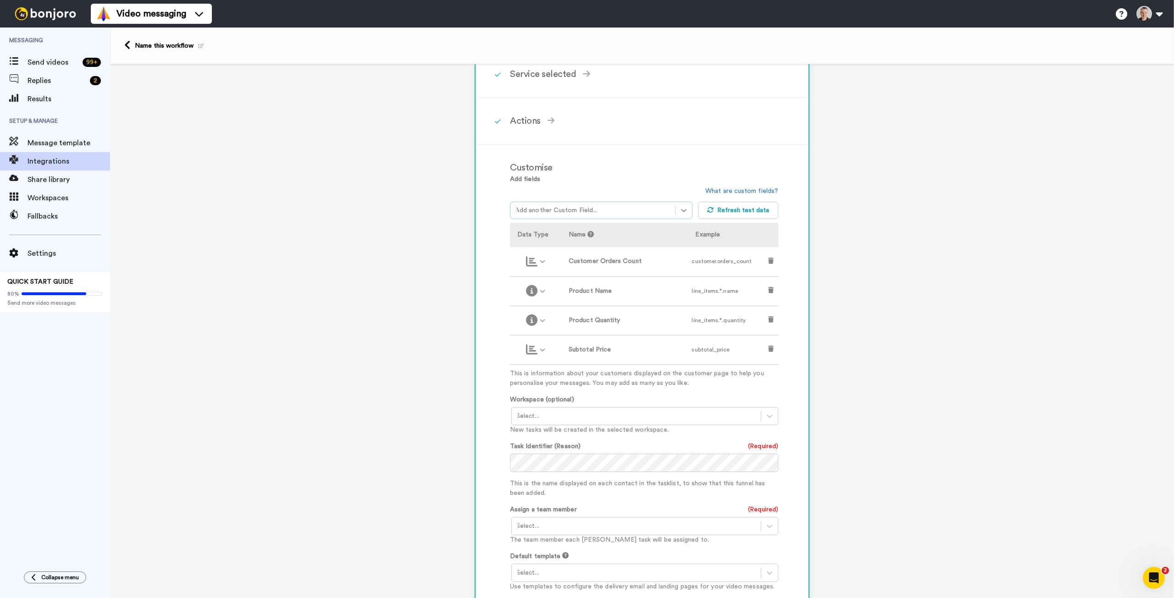
click at [679, 211] on icon at bounding box center [683, 210] width 9 height 9
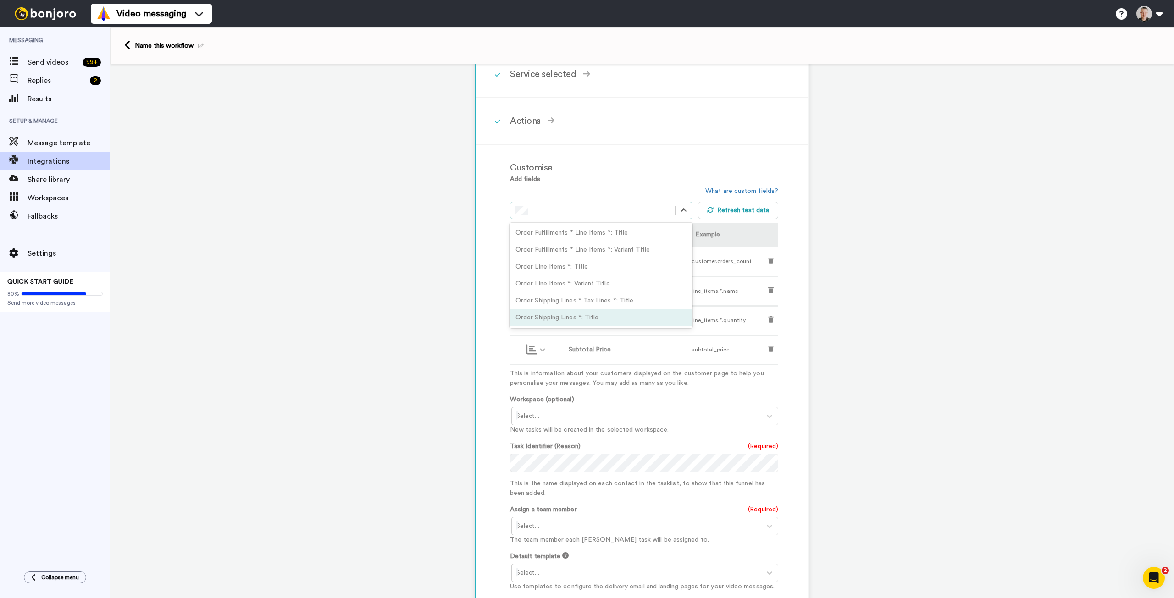
click at [626, 316] on div "Order Shipping Lines *: Title" at bounding box center [601, 317] width 182 height 17
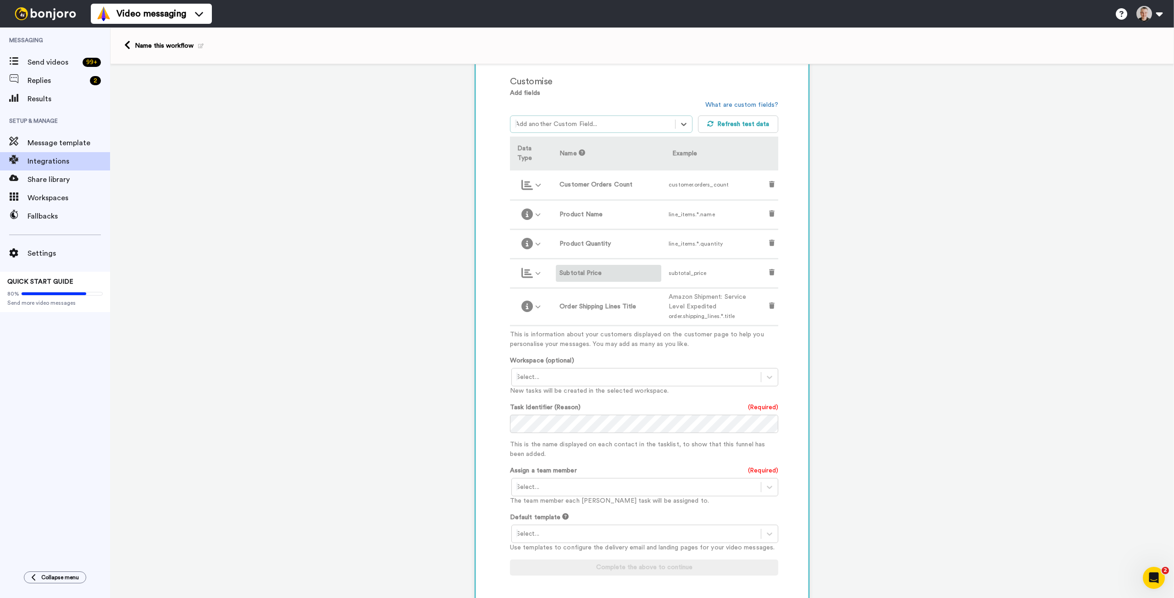
scroll to position [229, 0]
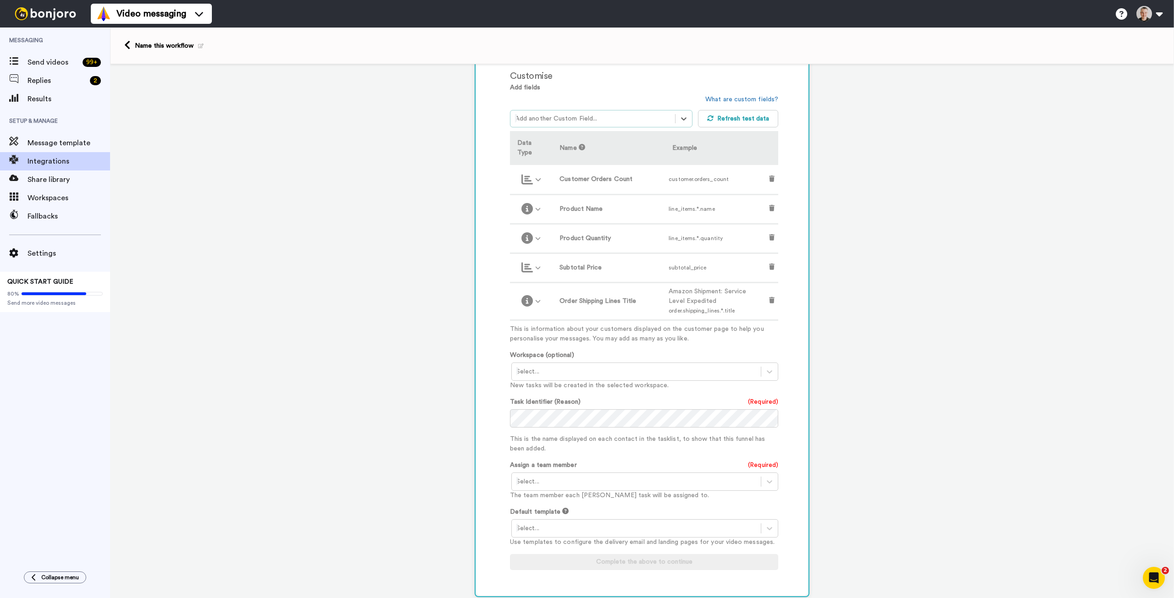
click at [612, 371] on div at bounding box center [636, 371] width 240 height 11
click at [570, 390] on div "Tasks <Default>" at bounding box center [645, 391] width 268 height 17
click at [536, 480] on div at bounding box center [636, 481] width 240 height 11
click at [530, 498] on div "Raphael Neff <raphael@chesshouse.com>" at bounding box center [645, 501] width 268 height 17
click at [531, 531] on div at bounding box center [636, 528] width 240 height 11
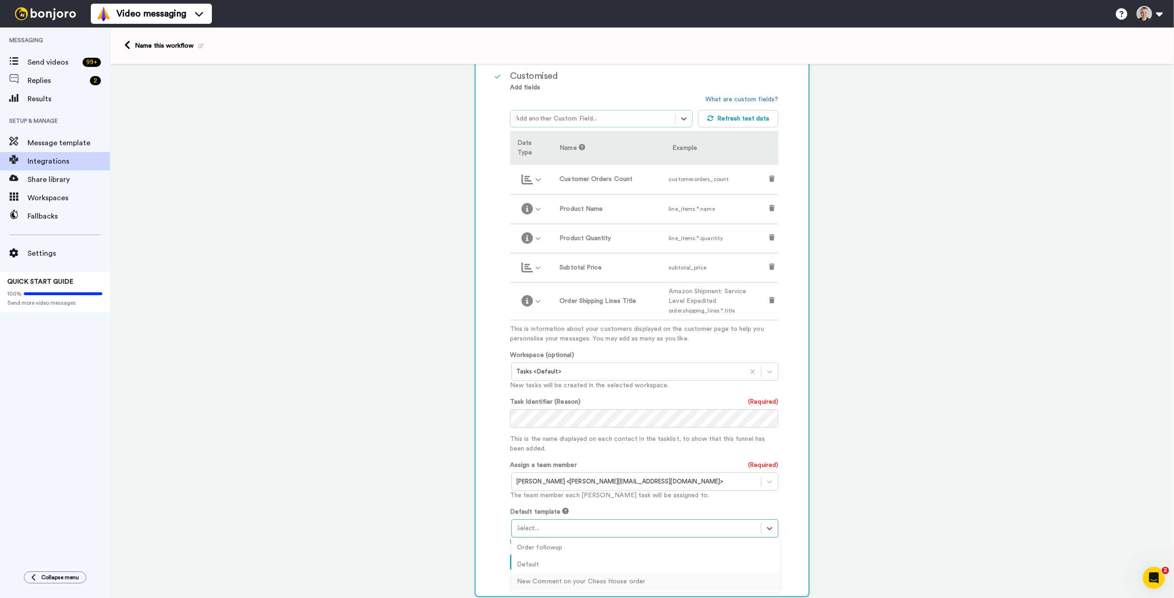
click at [533, 579] on div "New Comment on your Chess House order" at bounding box center [645, 581] width 268 height 17
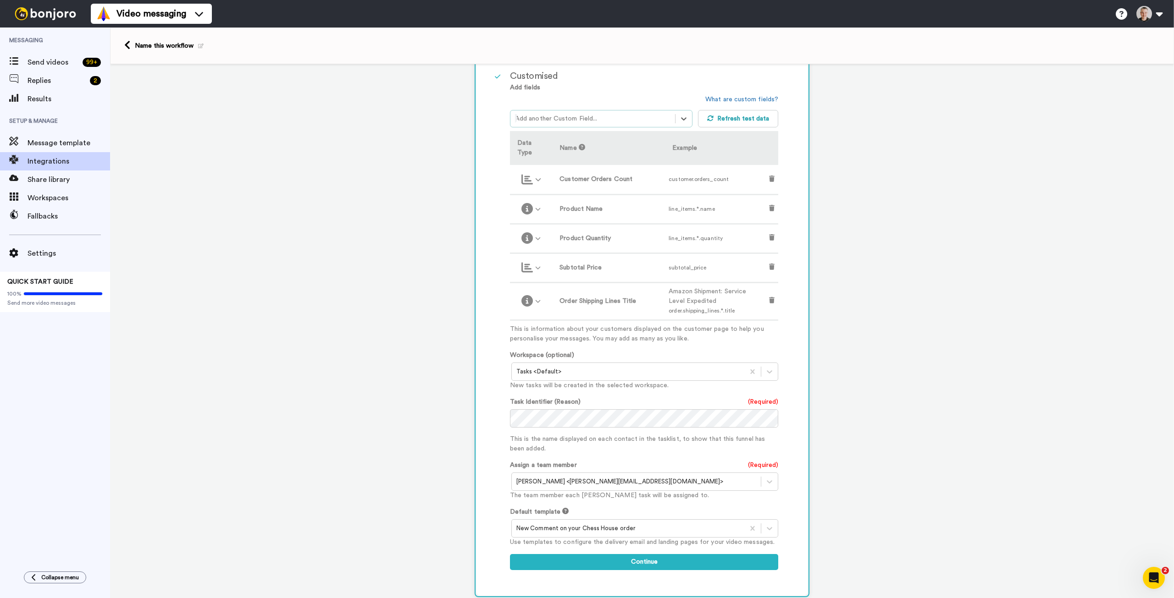
click at [481, 561] on div "Customised Add fields option Order Shipping Lines *: Title, selected. Select is…" at bounding box center [641, 324] width 331 height 542
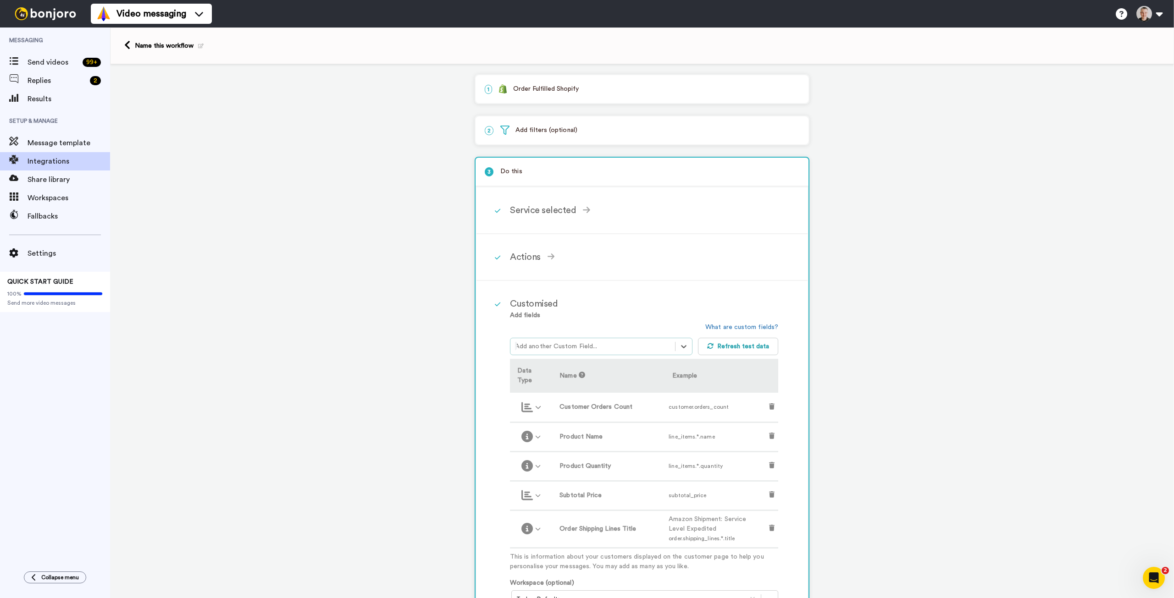
scroll to position [0, 0]
click at [547, 135] on p "2 Add filters (optional)" at bounding box center [642, 132] width 314 height 10
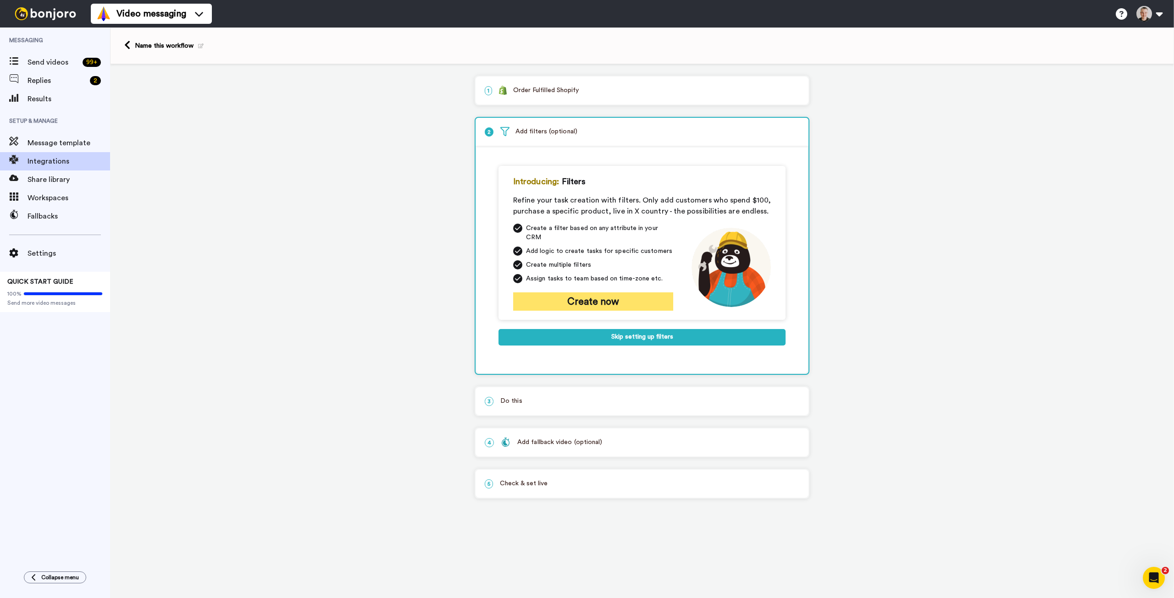
click at [584, 292] on button "Create now" at bounding box center [593, 301] width 160 height 18
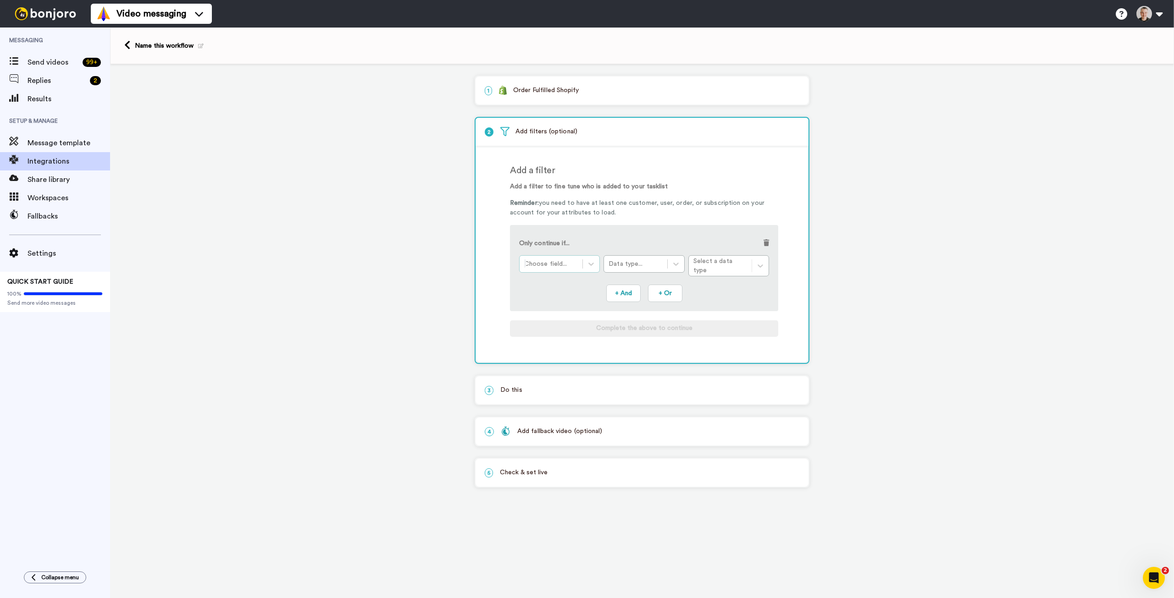
click at [576, 264] on div at bounding box center [551, 264] width 54 height 11
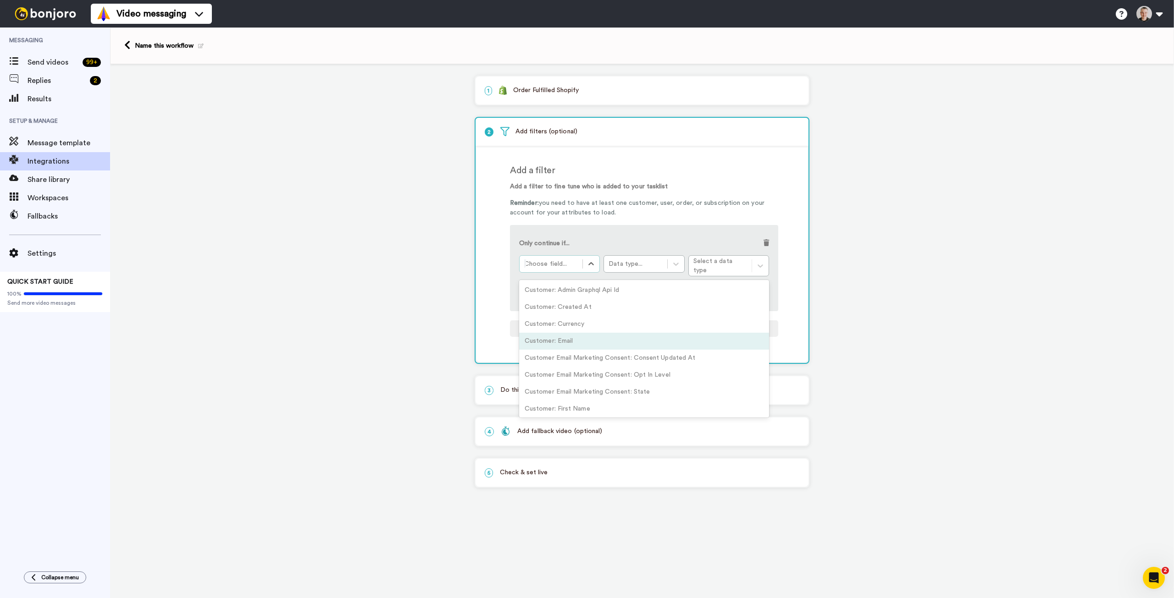
click at [578, 333] on div "Customer: Email" at bounding box center [644, 341] width 250 height 17
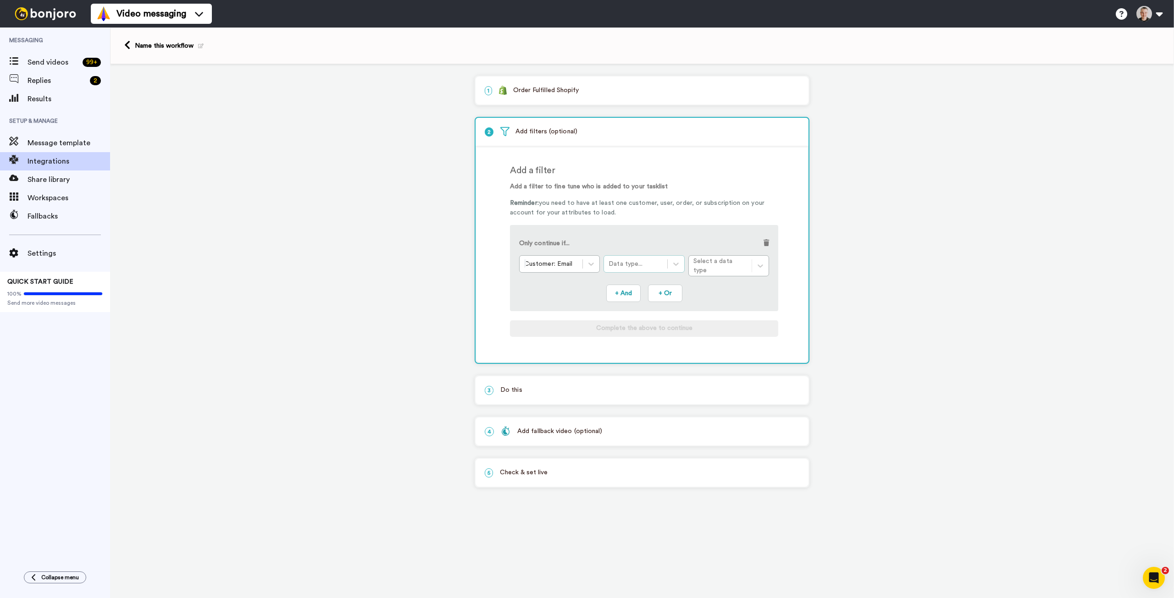
click at [655, 265] on div "Data type..." at bounding box center [635, 263] width 54 height 9
click at [632, 290] on div "Text" at bounding box center [643, 290] width 81 height 17
click at [700, 266] on div "Condition..." at bounding box center [720, 263] width 54 height 9
click at [705, 303] on div "Does Not Contain" at bounding box center [728, 303] width 81 height 17
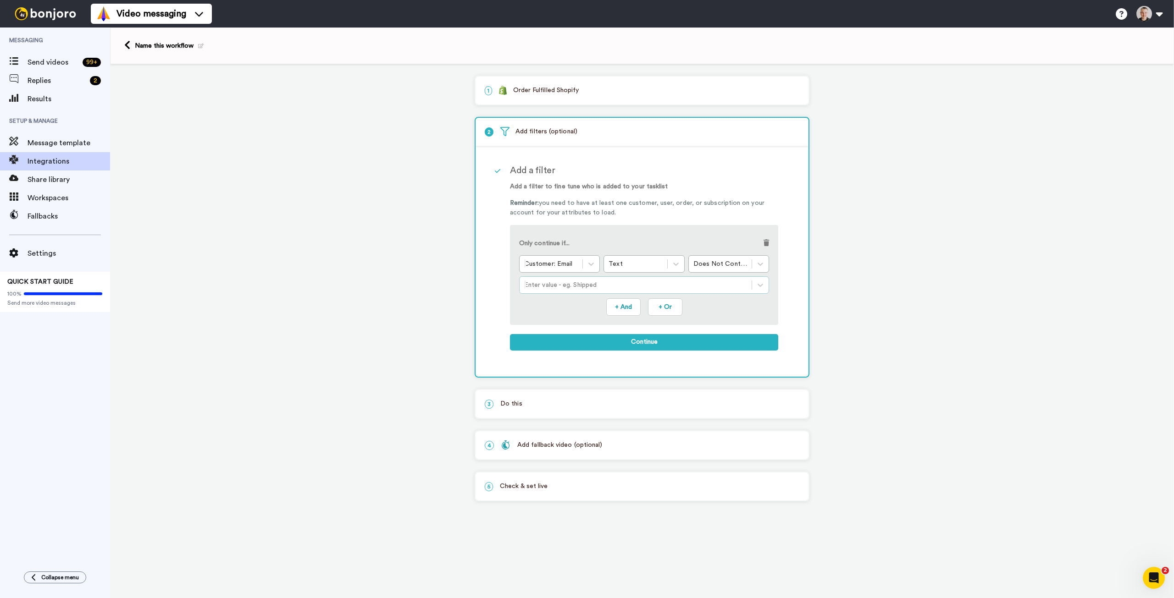
click at [623, 284] on div at bounding box center [635, 285] width 223 height 11
click at [574, 308] on div "Does not contain: amazon" at bounding box center [644, 307] width 250 height 17
click at [657, 338] on button "Continue" at bounding box center [644, 342] width 268 height 17
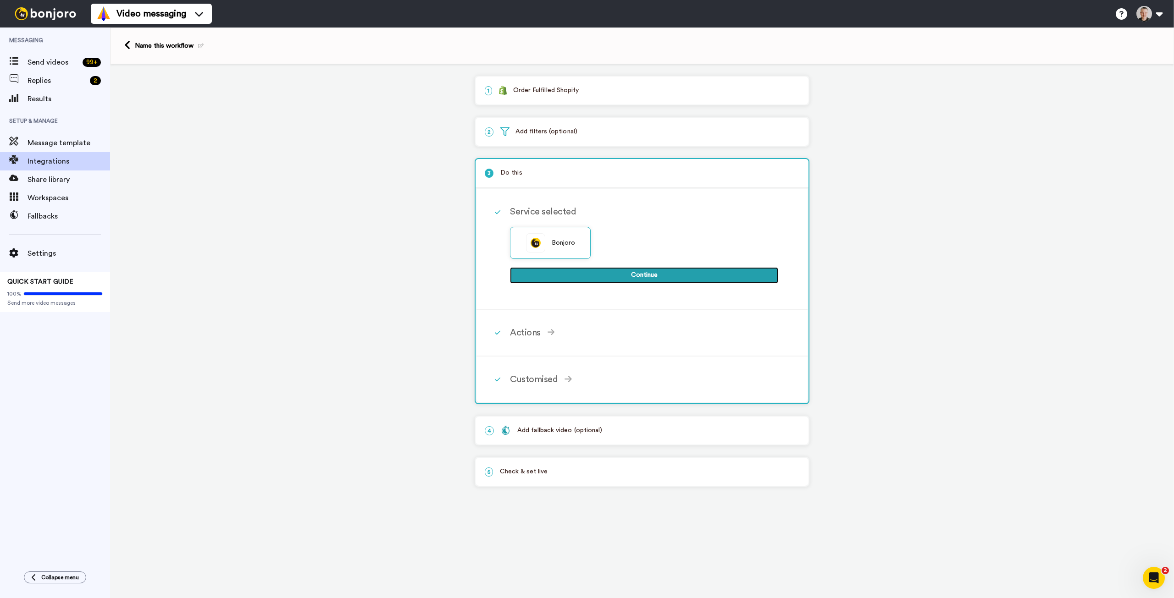
click at [642, 275] on button "Continue" at bounding box center [644, 275] width 268 height 17
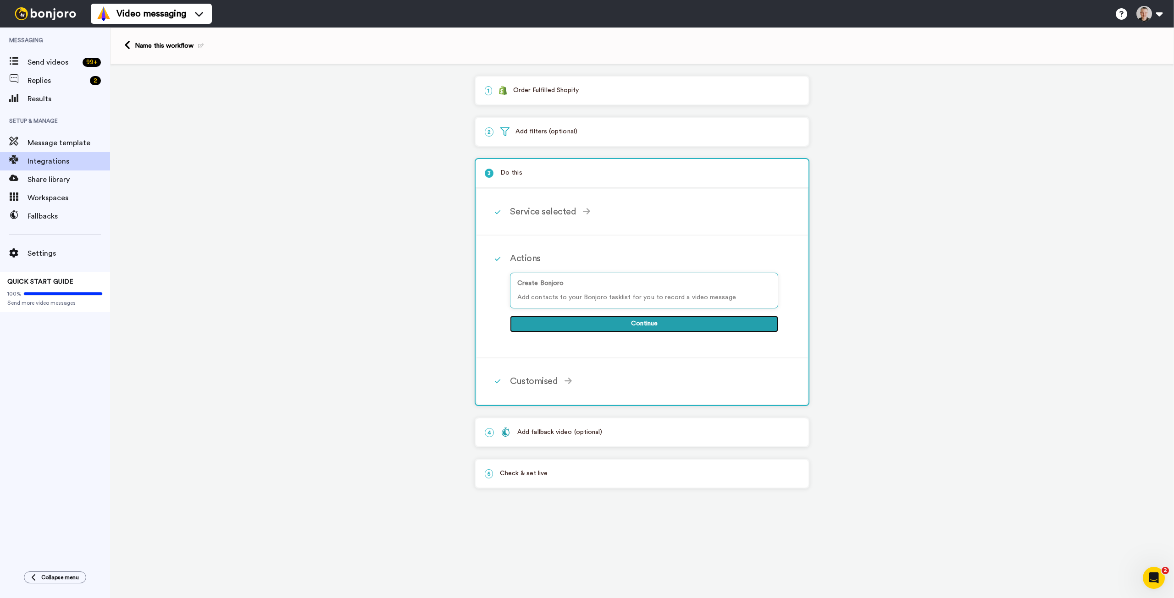
click at [632, 320] on button "Continue" at bounding box center [644, 324] width 268 height 17
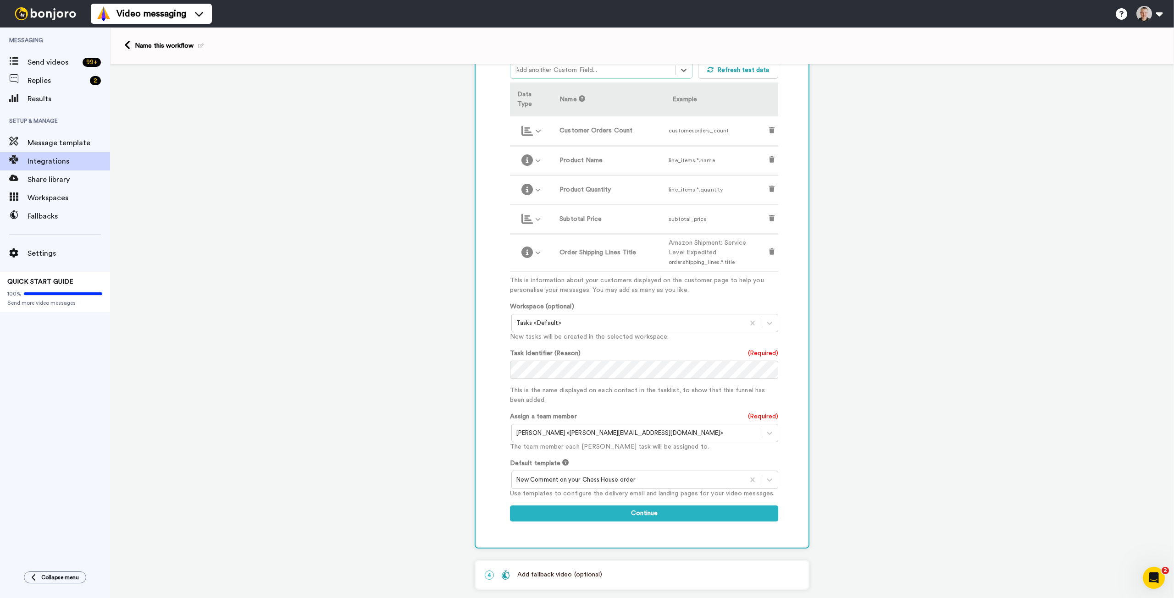
scroll to position [321, 0]
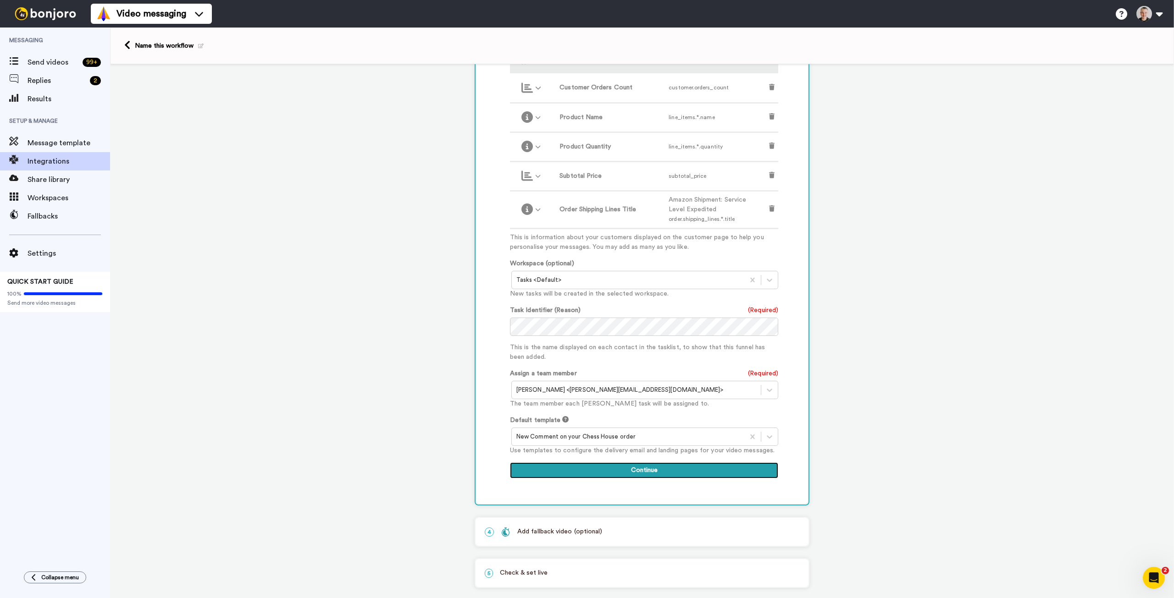
click at [617, 466] on button "Continue" at bounding box center [644, 471] width 268 height 17
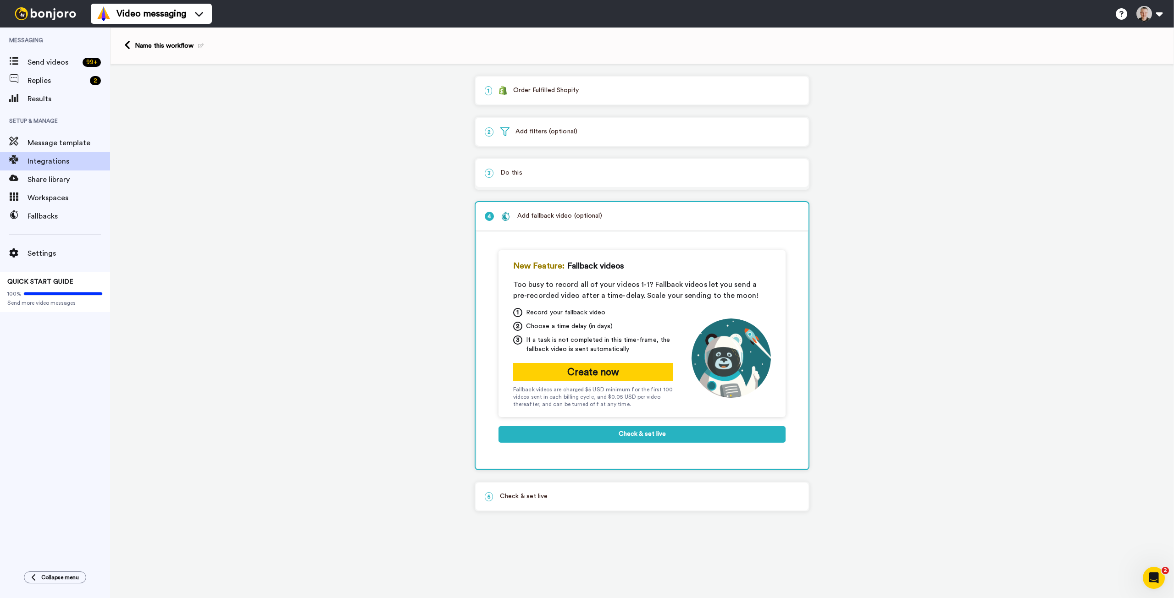
scroll to position [0, 0]
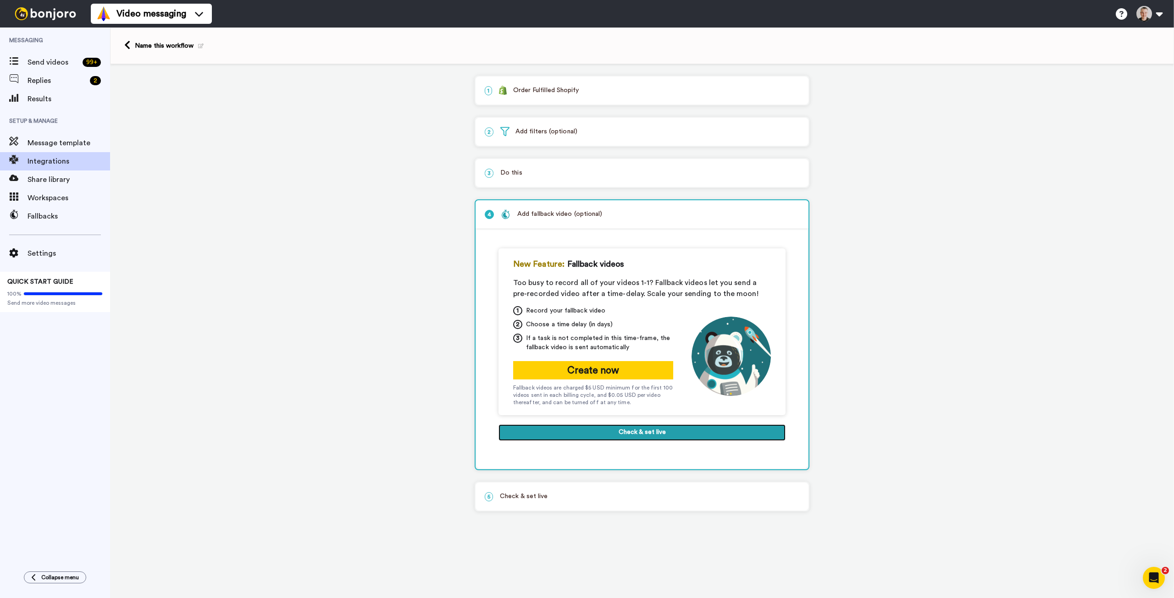
click at [652, 431] on button "Check & set live" at bounding box center [641, 433] width 287 height 17
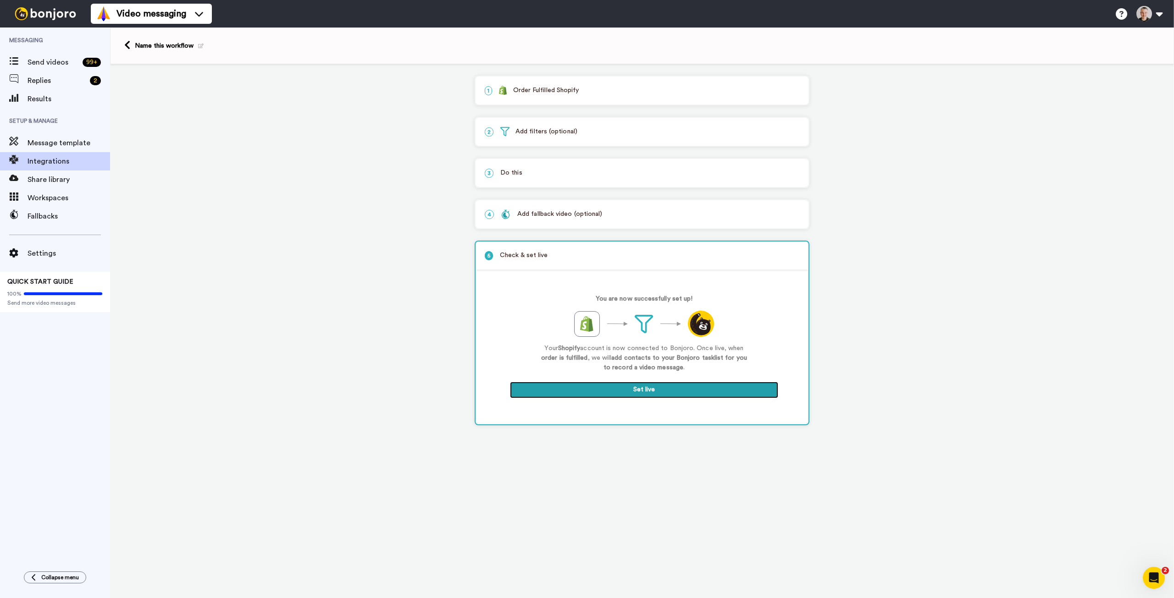
click at [647, 391] on button "Set live" at bounding box center [644, 390] width 268 height 17
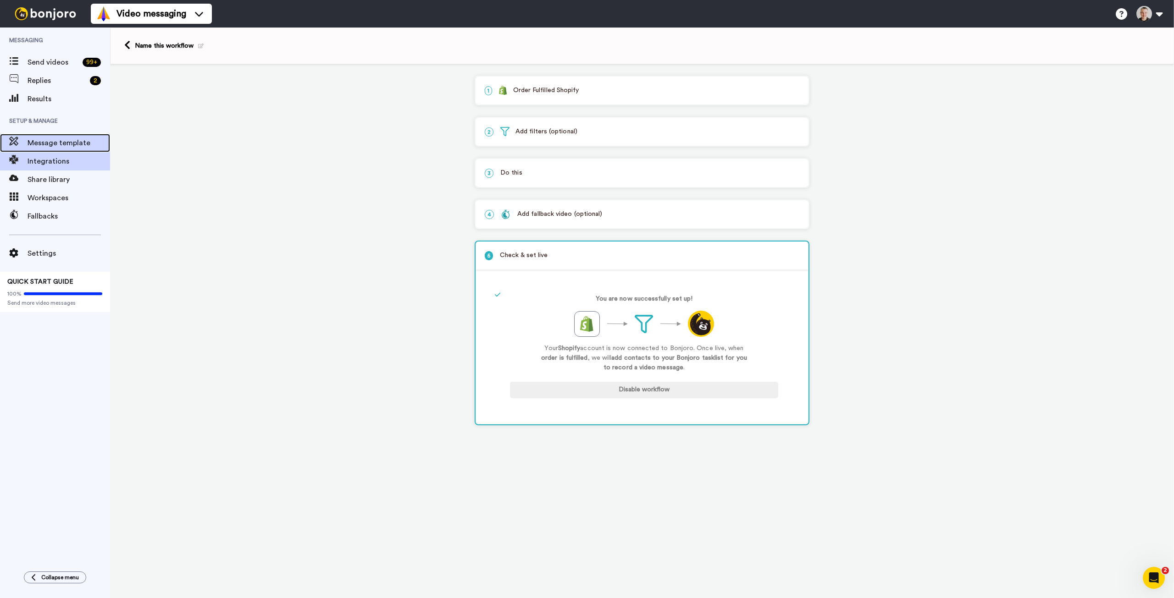
click at [58, 139] on span "Message template" at bounding box center [69, 143] width 83 height 11
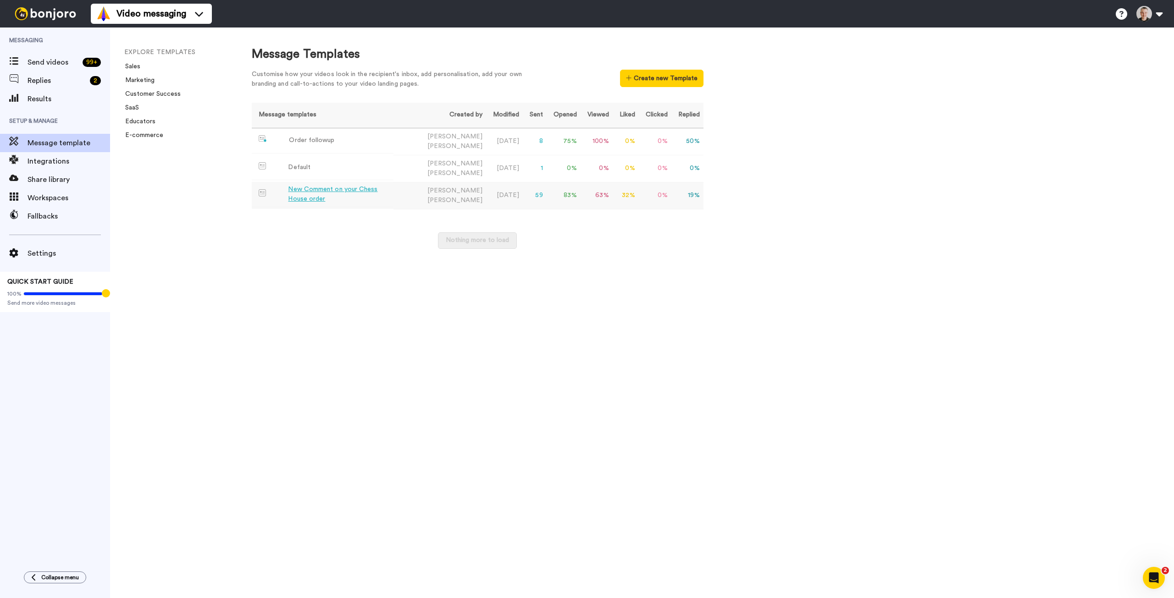
click at [303, 191] on div "New Comment on your Chess House order" at bounding box center [339, 194] width 102 height 19
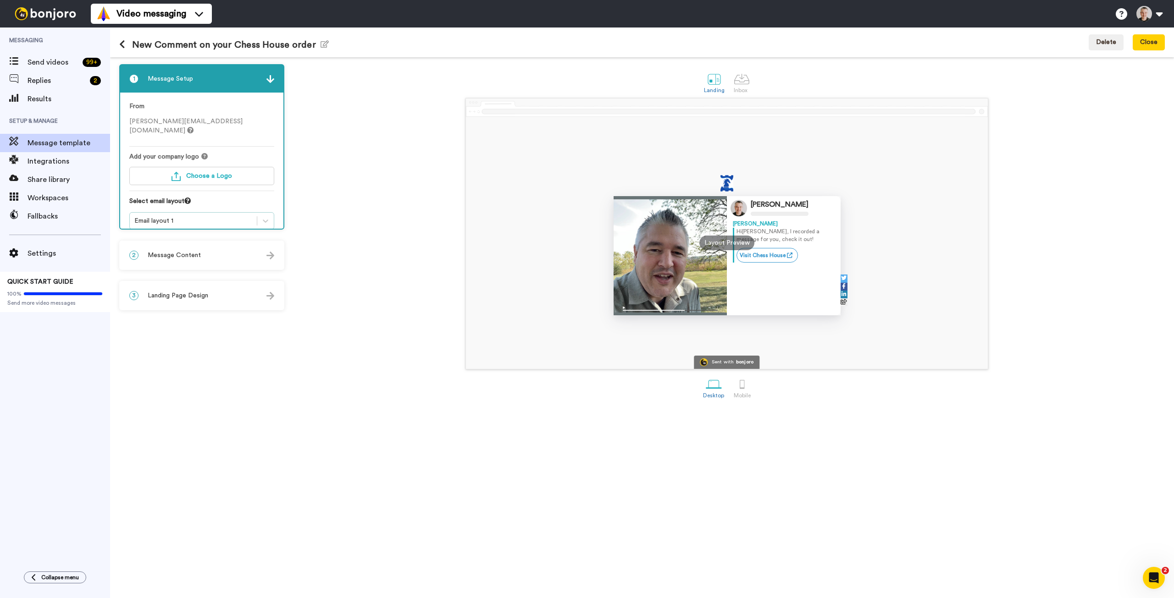
click at [194, 216] on div "Email layout 1" at bounding box center [193, 220] width 118 height 9
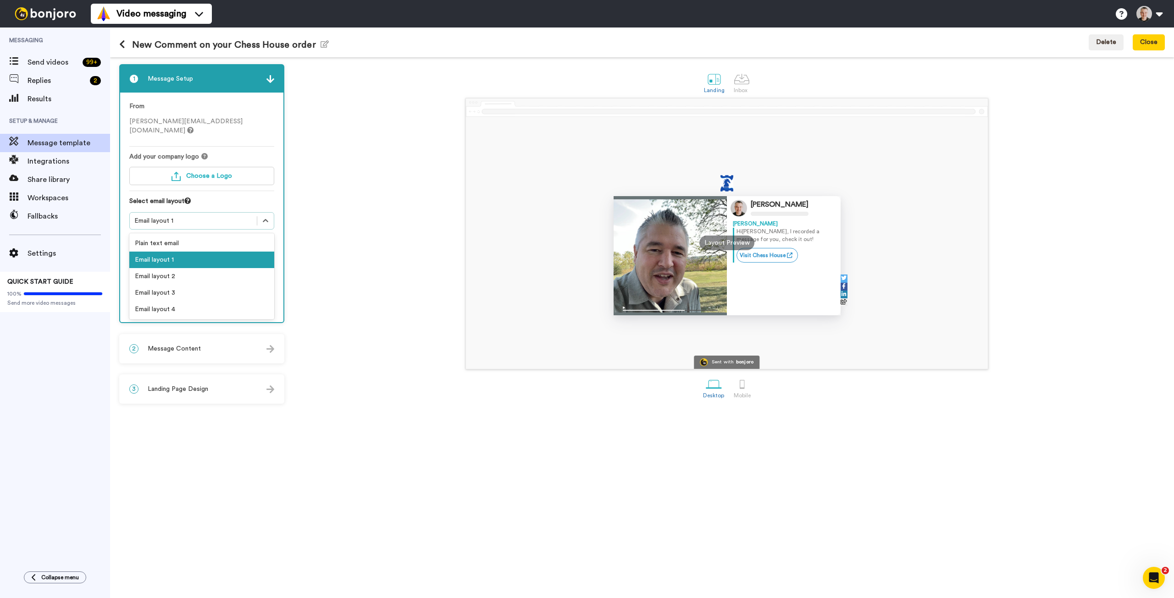
click at [194, 216] on div "Email layout 1" at bounding box center [193, 220] width 118 height 9
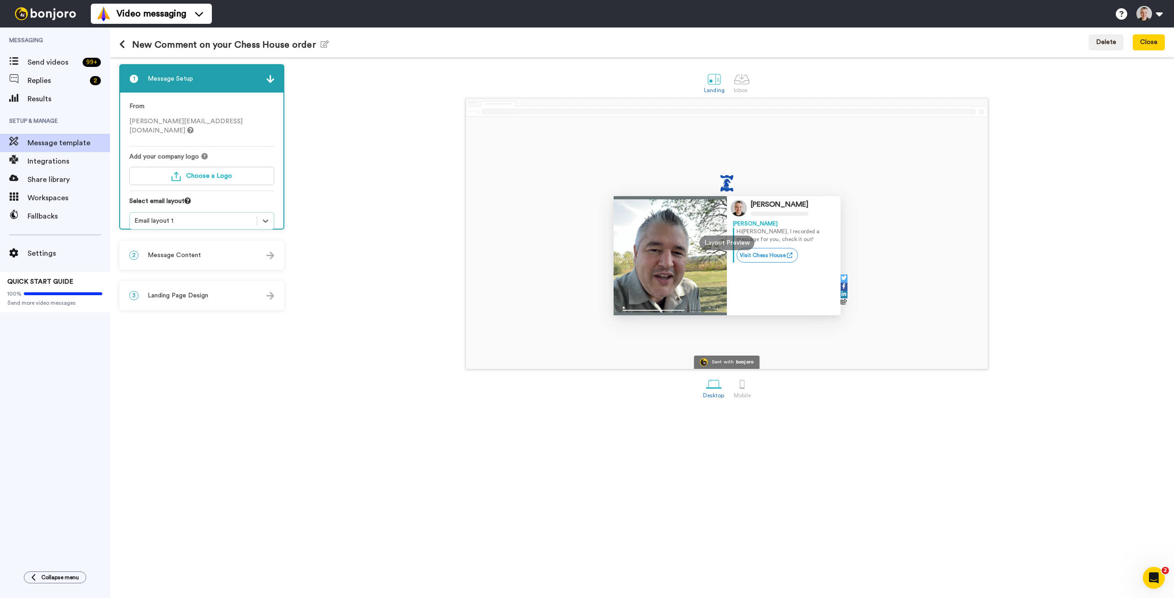
click at [124, 45] on icon at bounding box center [122, 44] width 6 height 9
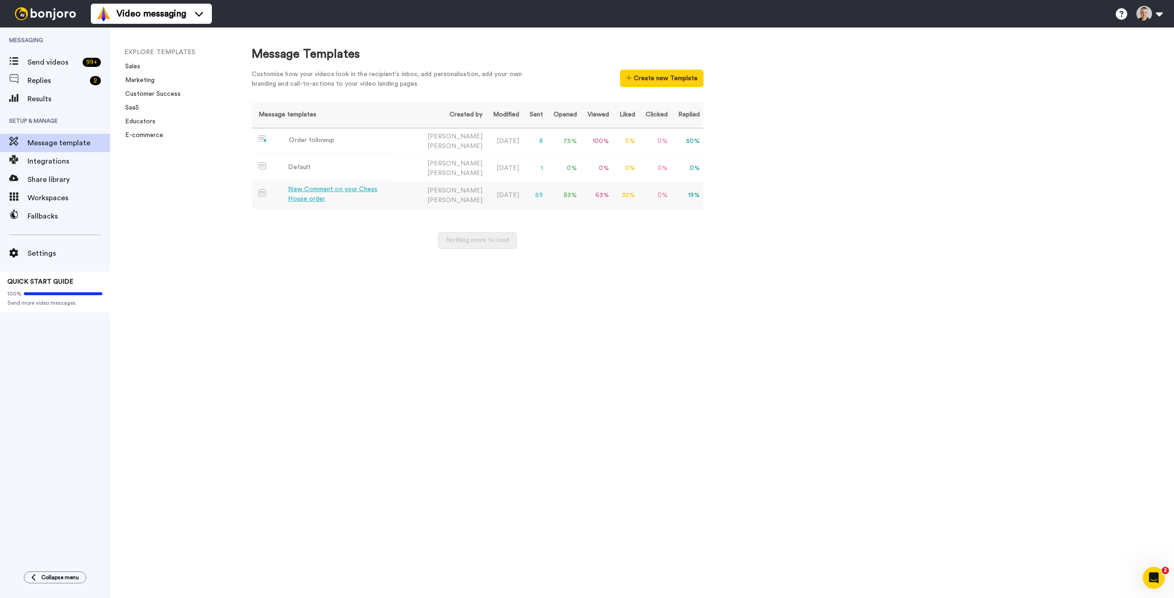
click at [312, 188] on div "New Comment on your Chess House order" at bounding box center [339, 194] width 102 height 19
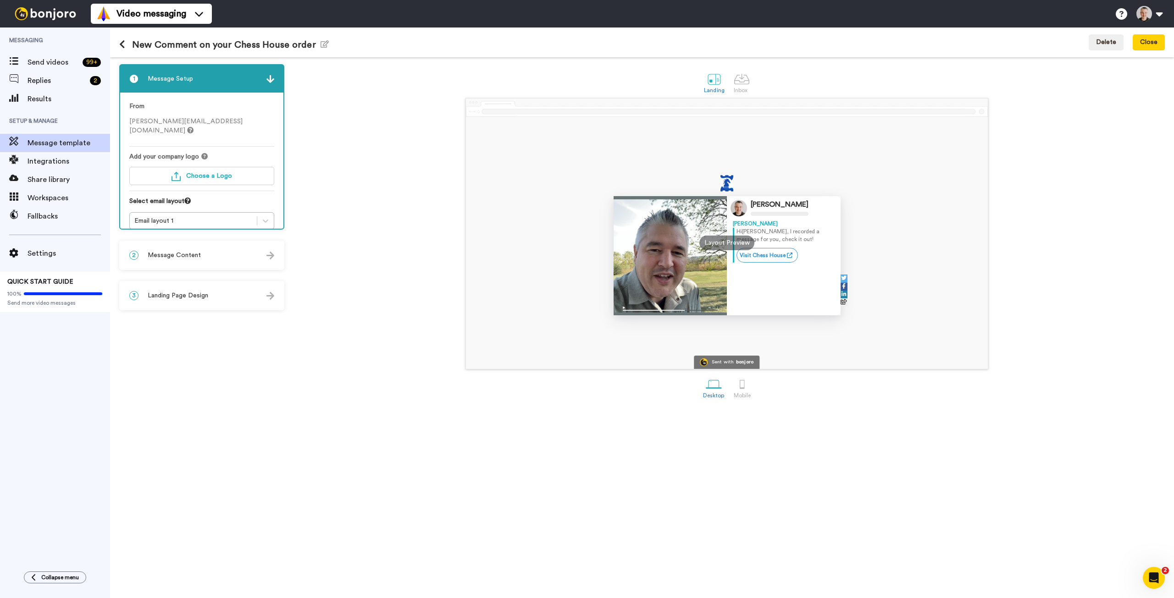
click at [193, 257] on span "Message Content" at bounding box center [174, 255] width 53 height 9
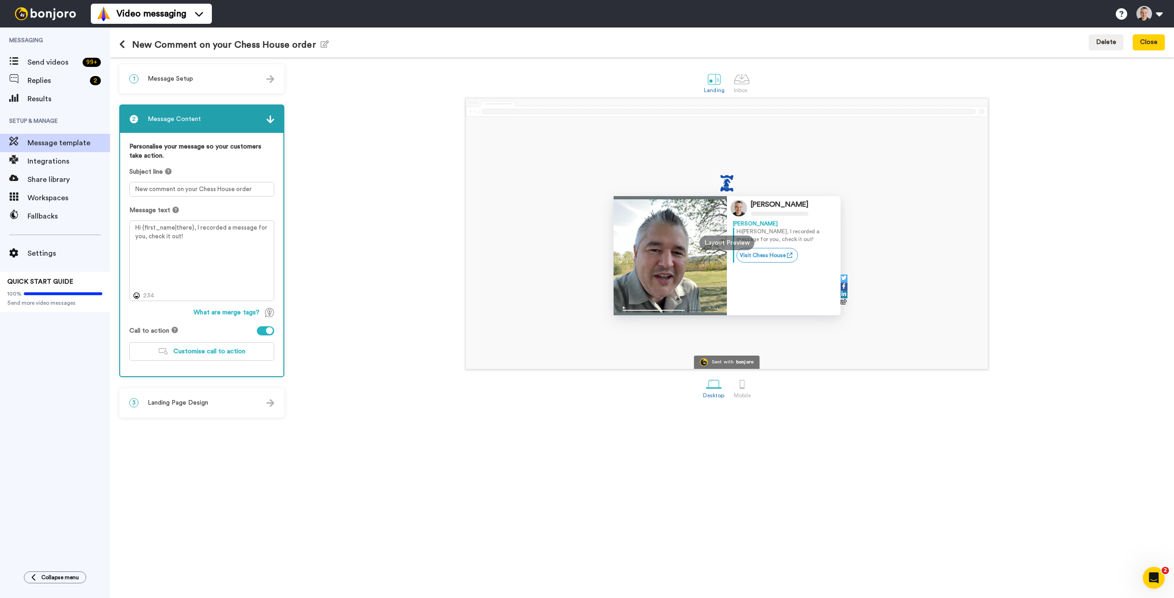
click at [167, 405] on span "Landing Page Design" at bounding box center [178, 402] width 61 height 9
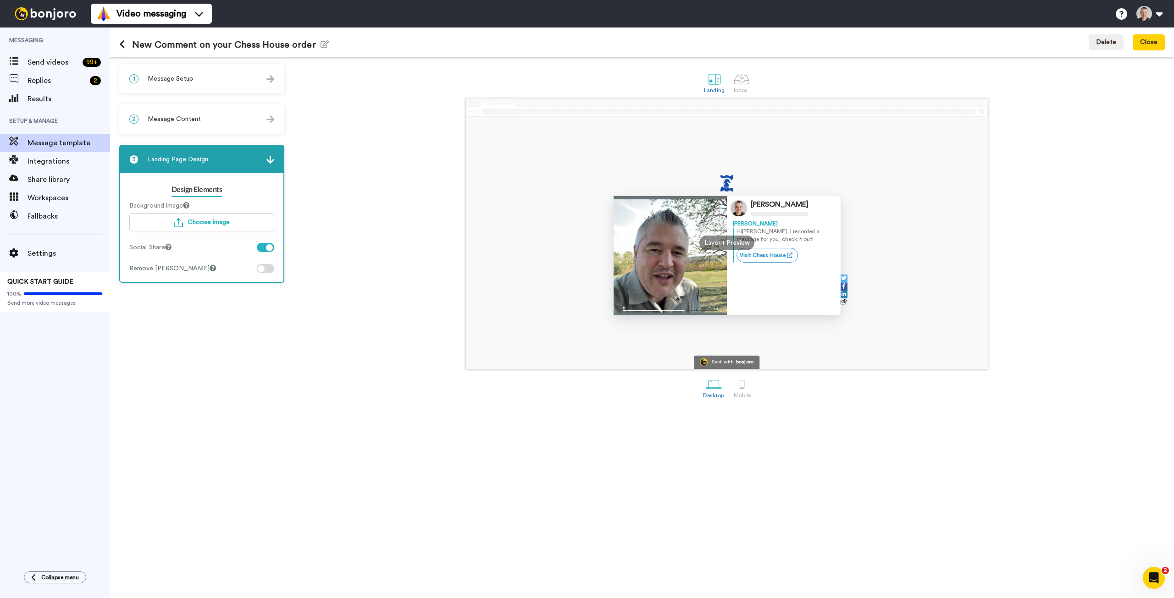
click at [172, 403] on div "1 Message Setup From [EMAIL_ADDRESS][DOMAIN_NAME] Add your company logo Choose …" at bounding box center [204, 327] width 170 height 527
click at [177, 396] on div "1 Message Setup From [EMAIL_ADDRESS][DOMAIN_NAME] Add your company logo Choose …" at bounding box center [204, 327] width 170 height 527
click at [179, 392] on div "1 Message Setup From [EMAIL_ADDRESS][DOMAIN_NAME] Add your company logo Choose …" at bounding box center [204, 327] width 170 height 527
click at [187, 123] on span "Message Content" at bounding box center [174, 119] width 53 height 9
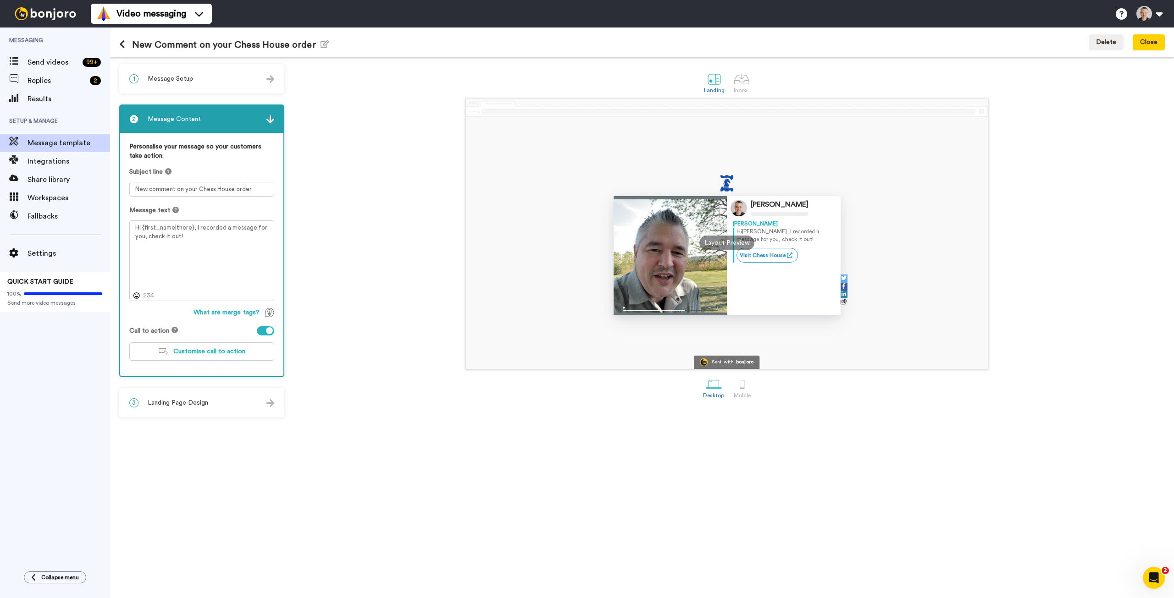
click at [181, 79] on span "Message Setup" at bounding box center [170, 78] width 45 height 9
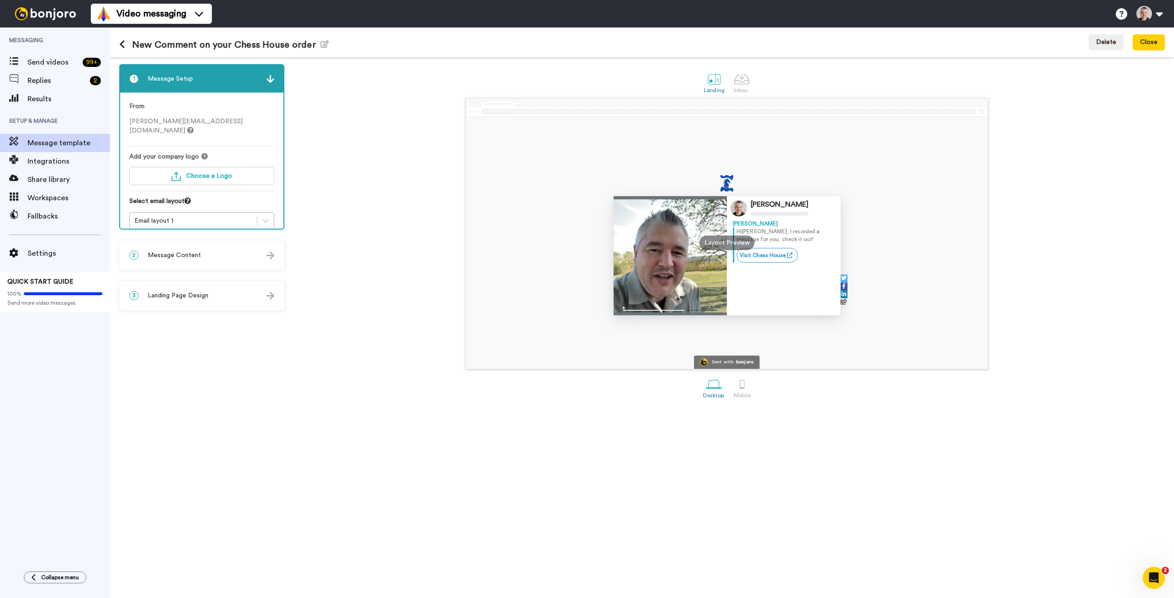
click at [318, 147] on div "[PERSON_NAME] [PERSON_NAME] Hi [PERSON_NAME] , I recorded a message for you, ch…" at bounding box center [727, 233] width 876 height 271
click at [371, 120] on div "[PERSON_NAME] [PERSON_NAME] Hi [PERSON_NAME] , I recorded a message for you, ch…" at bounding box center [727, 233] width 876 height 271
click at [185, 216] on div "Email layout 1" at bounding box center [193, 220] width 118 height 9
click at [181, 258] on span "Message Content" at bounding box center [174, 255] width 53 height 9
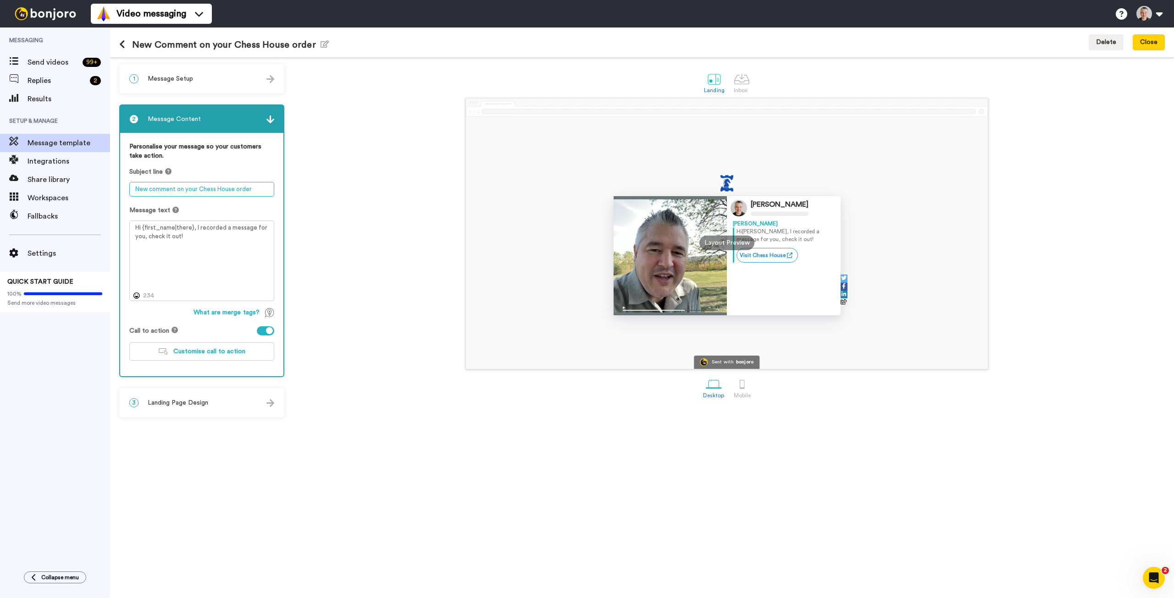
click at [175, 190] on textarea "New comment on your Chess House order" at bounding box center [201, 189] width 145 height 15
click at [257, 190] on textarea "New comment on your Chess House order" at bounding box center [201, 189] width 145 height 15
drag, startPoint x: 151, startPoint y: 188, endPoint x: 110, endPoint y: 187, distance: 40.4
click at [110, 187] on div "1 Message Setup From [EMAIL_ADDRESS][DOMAIN_NAME] Add your company logo Choose …" at bounding box center [642, 327] width 1064 height 541
type textarea "[PERSON_NAME] commented on your Chess House order"
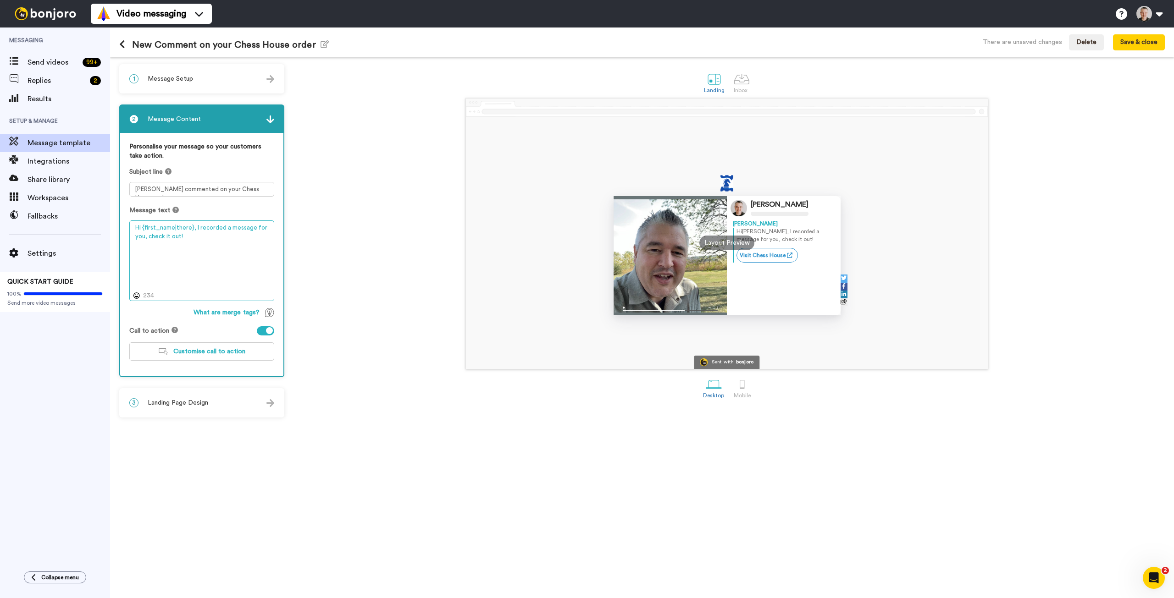
click at [208, 236] on textarea "Hi {first_name|there}, I recorded a message for you, check it out!" at bounding box center [201, 261] width 145 height 80
click at [202, 243] on textarea "Hi {first_name|there}, I recorded a message for you, check it out!" at bounding box center [201, 261] width 145 height 80
click at [229, 228] on textarea "Hi {first_name|there}, I recorded a message for you, check it out!" at bounding box center [201, 261] width 145 height 80
click at [197, 228] on textarea "Hi {first_name|there}, I recorded a personal message for you, check it out!" at bounding box center [201, 261] width 145 height 80
click at [220, 239] on textarea "Hi {first_name|there}, I just recorded a personal message for you, check it out!" at bounding box center [201, 261] width 145 height 80
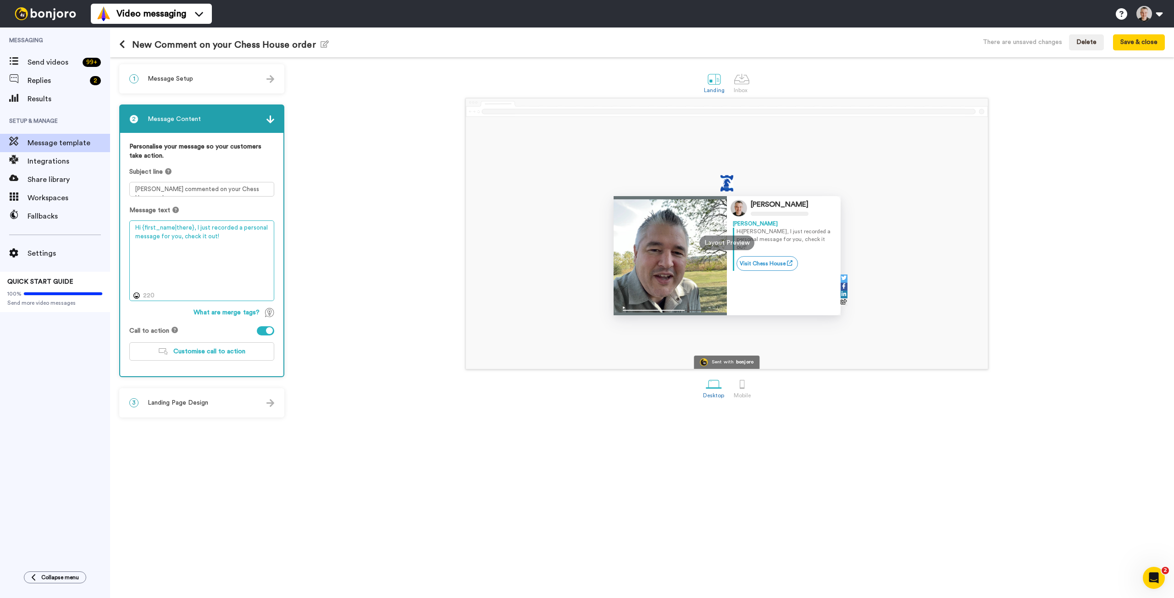
drag, startPoint x: 225, startPoint y: 238, endPoint x: 178, endPoint y: 235, distance: 47.3
click at [178, 235] on textarea "Hi {first_name|there}, I just recorded a personal message for you, check it out!" at bounding box center [201, 261] width 145 height 80
click at [232, 236] on textarea "Hi {first_name|there}, I just recorded a personal message for you. Watch it her…" at bounding box center [201, 261] width 145 height 80
click at [238, 228] on textarea "Hi {first_name|there}, I just recorded a personal message for you. Watch it her…" at bounding box center [201, 261] width 145 height 80
click at [193, 226] on textarea "Hi {first_name|there}, I just recorded a personal message for you. Watch it her…" at bounding box center [201, 261] width 145 height 80
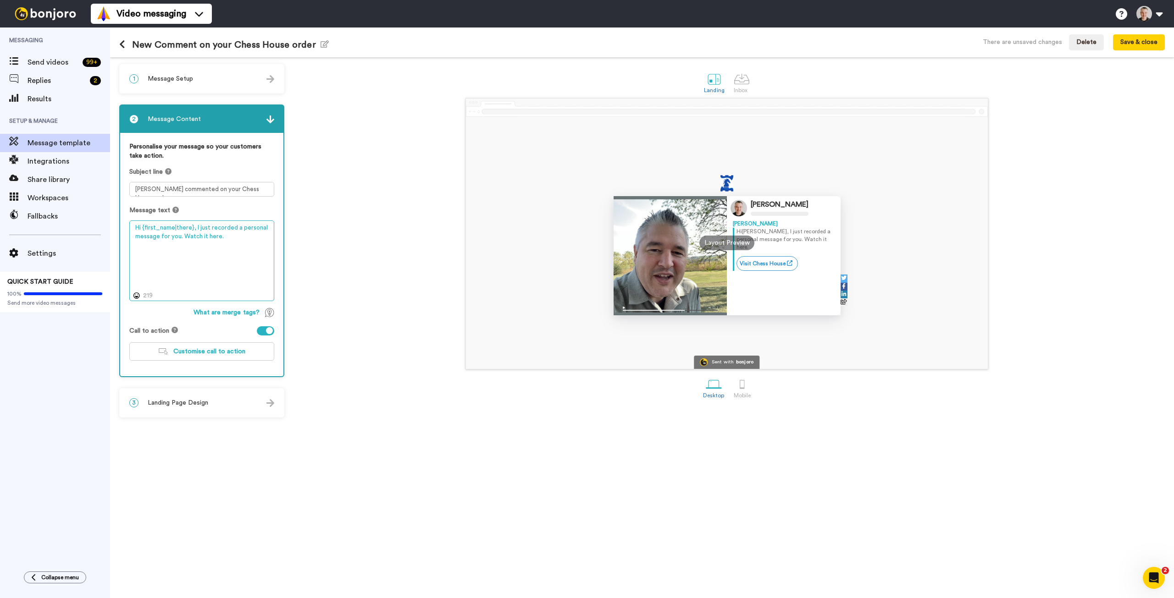
click at [222, 235] on textarea "Hi {first_name|there}, I just recorded a personal message for you. Watch it her…" at bounding box center [201, 261] width 145 height 80
click at [232, 254] on textarea "Hi {first_name|there}, I just recorded a personal message for you. Watch it her…" at bounding box center [201, 261] width 145 height 80
click at [232, 281] on textarea "Hi {first_name|there}, I just recorded a personal message for you. Watch it her…" at bounding box center [201, 261] width 145 height 80
type textarea "Hi {first_name|there}, I just recorded a personal message for you. Watch it her…"
click at [356, 290] on div "[PERSON_NAME] [PERSON_NAME] Hi [PERSON_NAME] , I just recorded a personal messa…" at bounding box center [727, 233] width 876 height 271
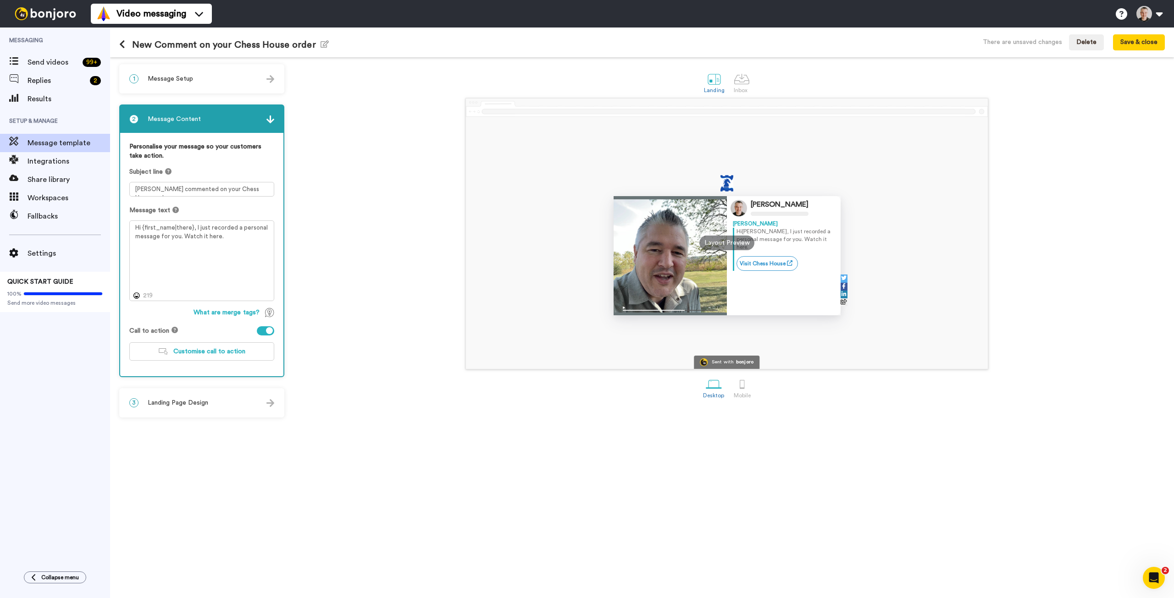
click at [193, 405] on span "Landing Page Design" at bounding box center [178, 402] width 61 height 9
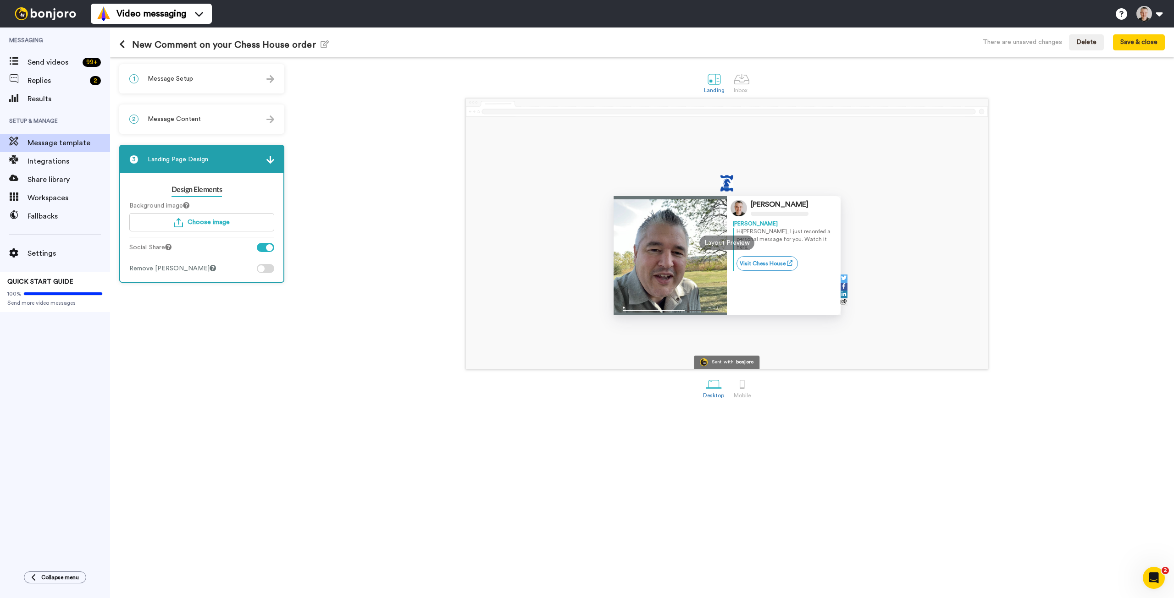
click at [378, 206] on div "[PERSON_NAME] [PERSON_NAME] Hi [PERSON_NAME] , I just recorded a personal messa…" at bounding box center [727, 233] width 876 height 271
click at [740, 81] on div at bounding box center [741, 79] width 16 height 16
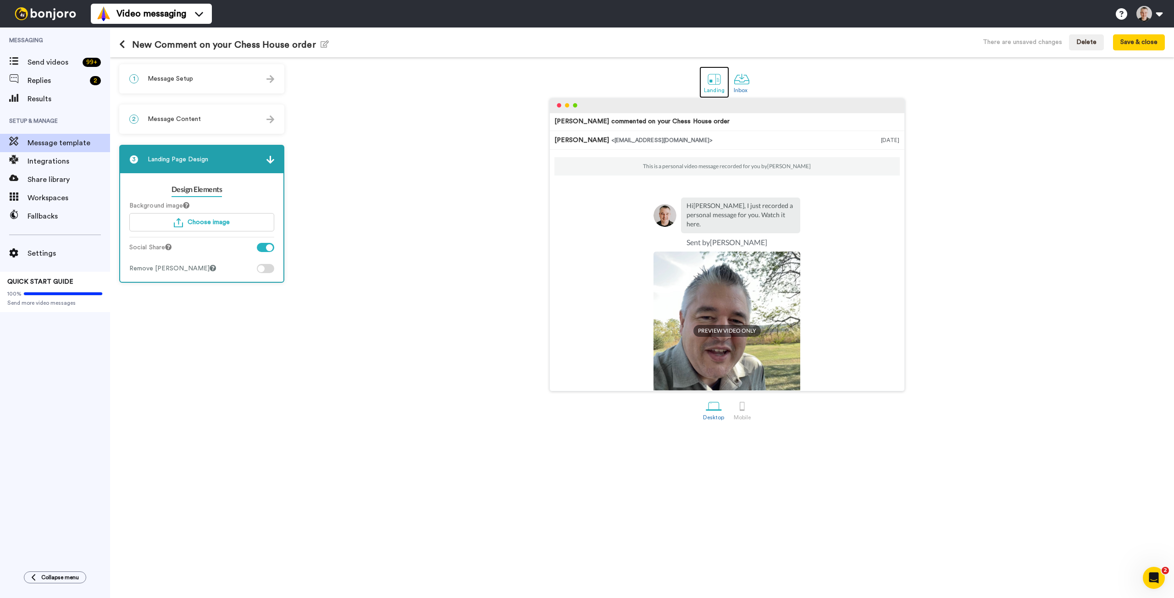
click at [717, 84] on div at bounding box center [714, 79] width 16 height 16
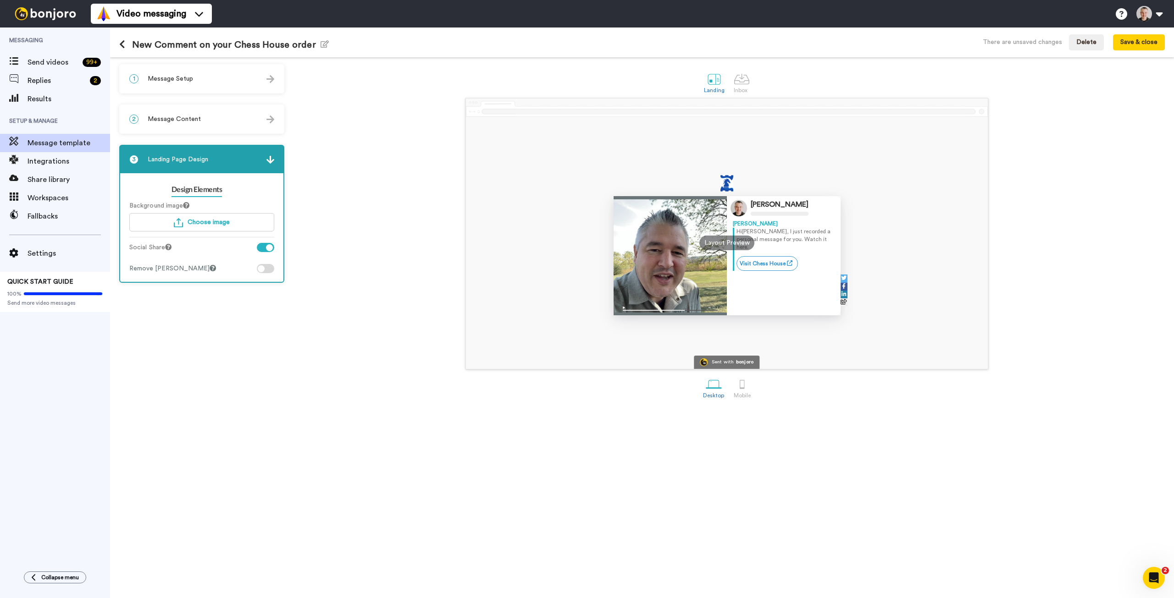
click at [183, 117] on span "Message Content" at bounding box center [174, 119] width 53 height 9
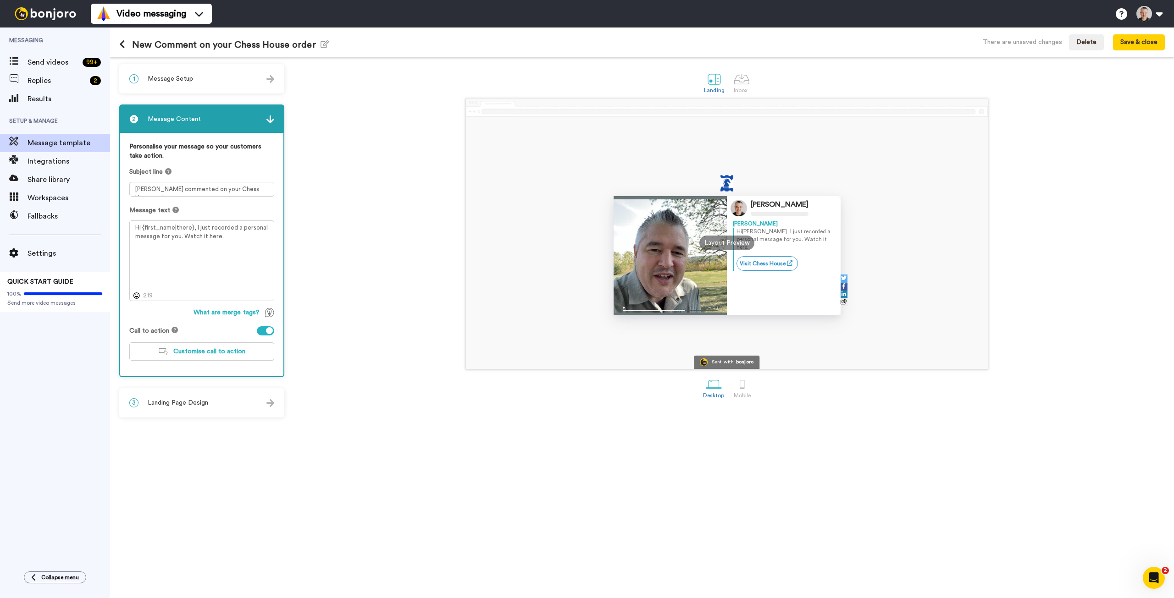
click at [186, 80] on span "Message Setup" at bounding box center [170, 78] width 45 height 9
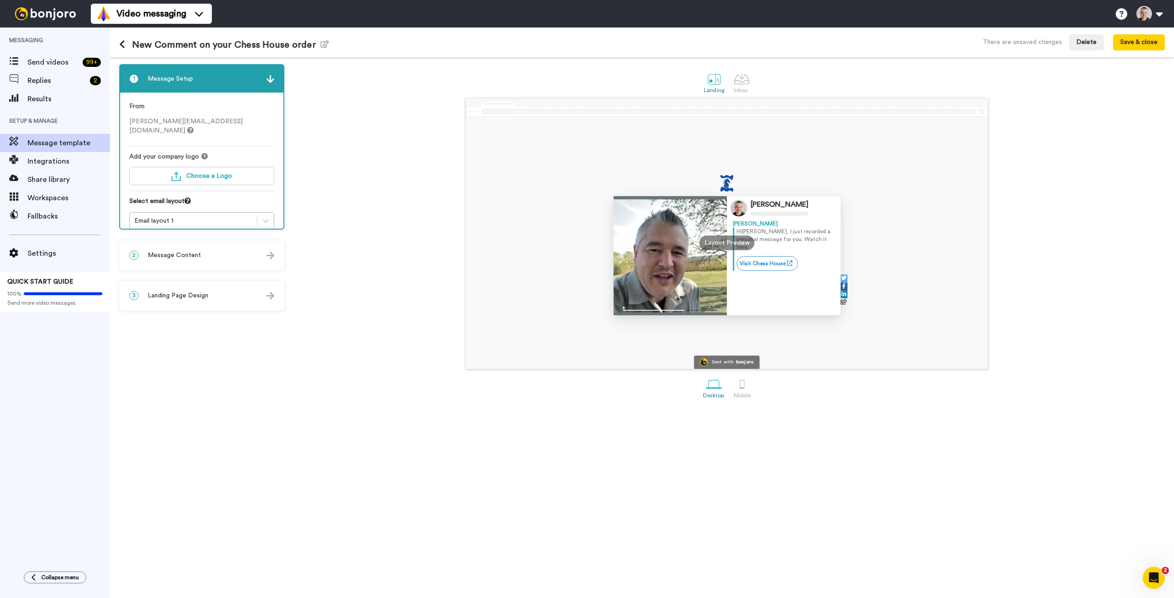
click at [177, 255] on span "Message Content" at bounding box center [174, 255] width 53 height 9
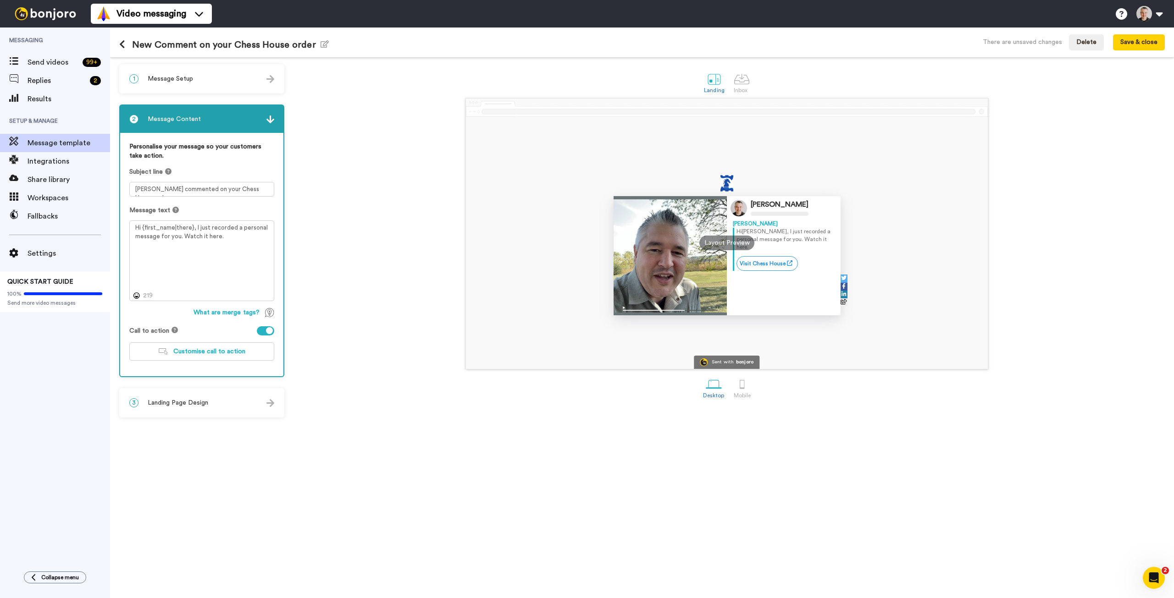
click at [178, 399] on span "Landing Page Design" at bounding box center [178, 402] width 61 height 9
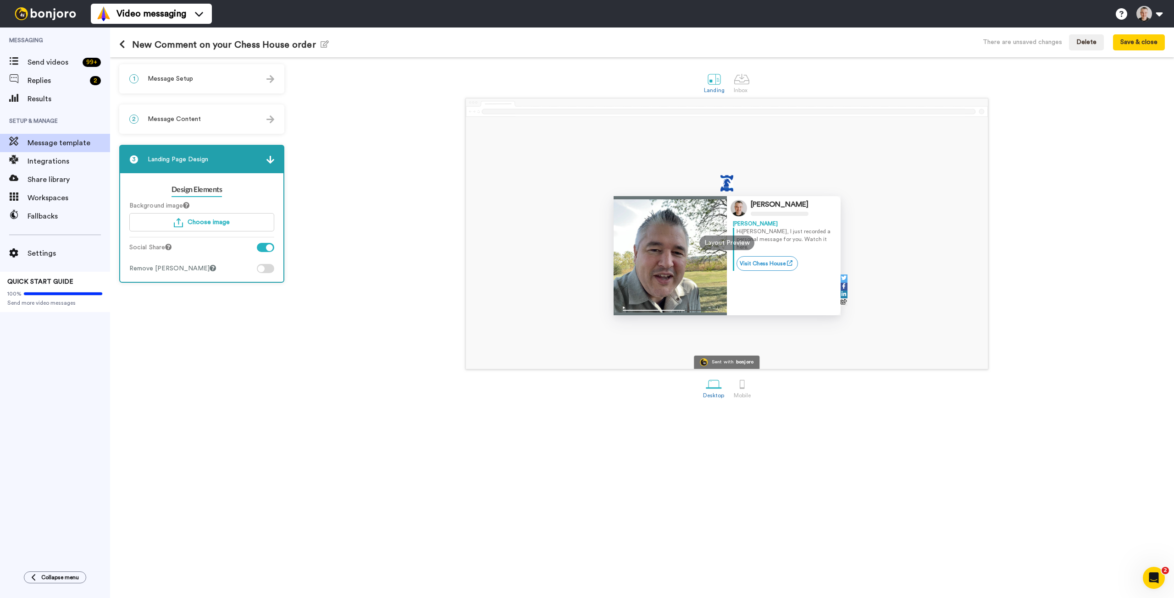
click at [268, 268] on div at bounding box center [265, 268] width 17 height 9
click at [266, 268] on div at bounding box center [265, 268] width 17 height 9
click at [1126, 42] on button "Save & close" at bounding box center [1139, 42] width 52 height 17
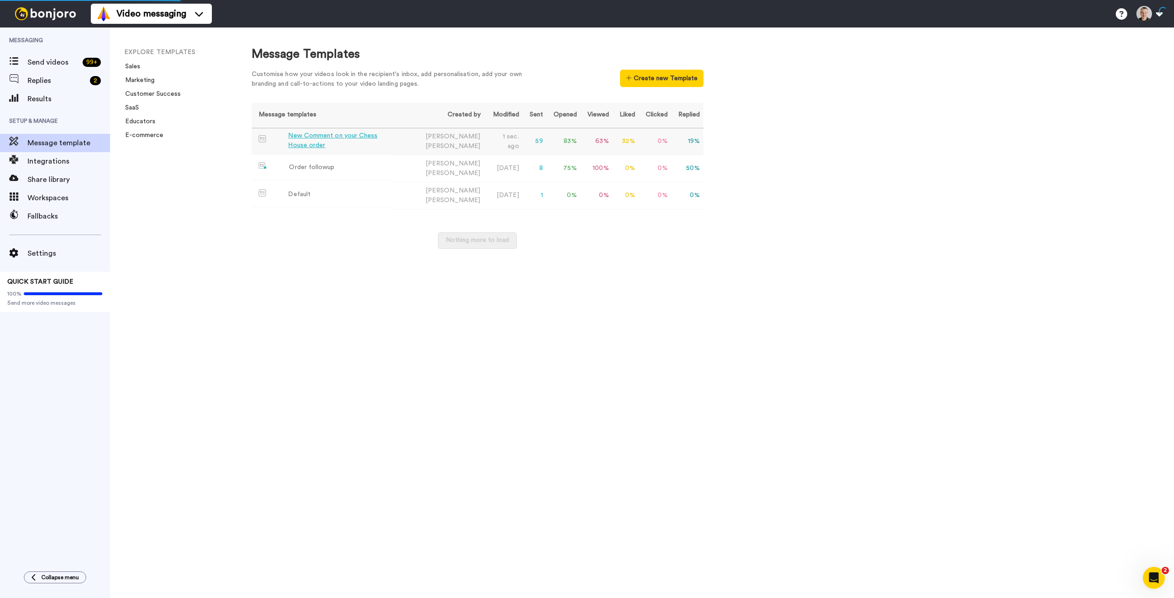
click at [348, 139] on div "New Comment on your Chess House order" at bounding box center [338, 140] width 101 height 19
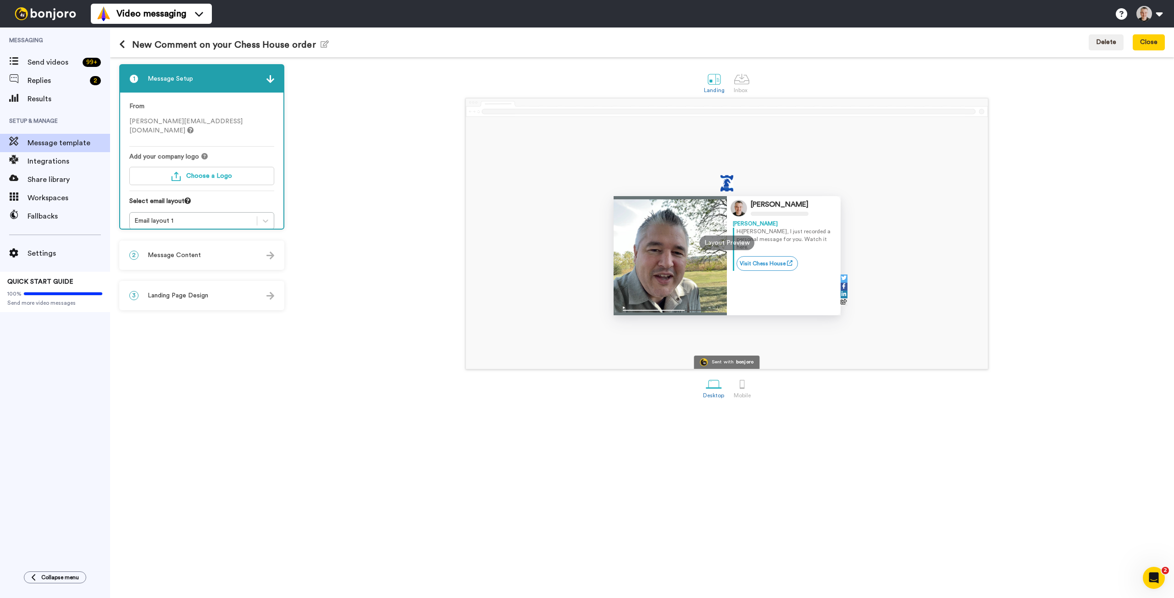
click at [164, 257] on span "Message Content" at bounding box center [174, 255] width 53 height 9
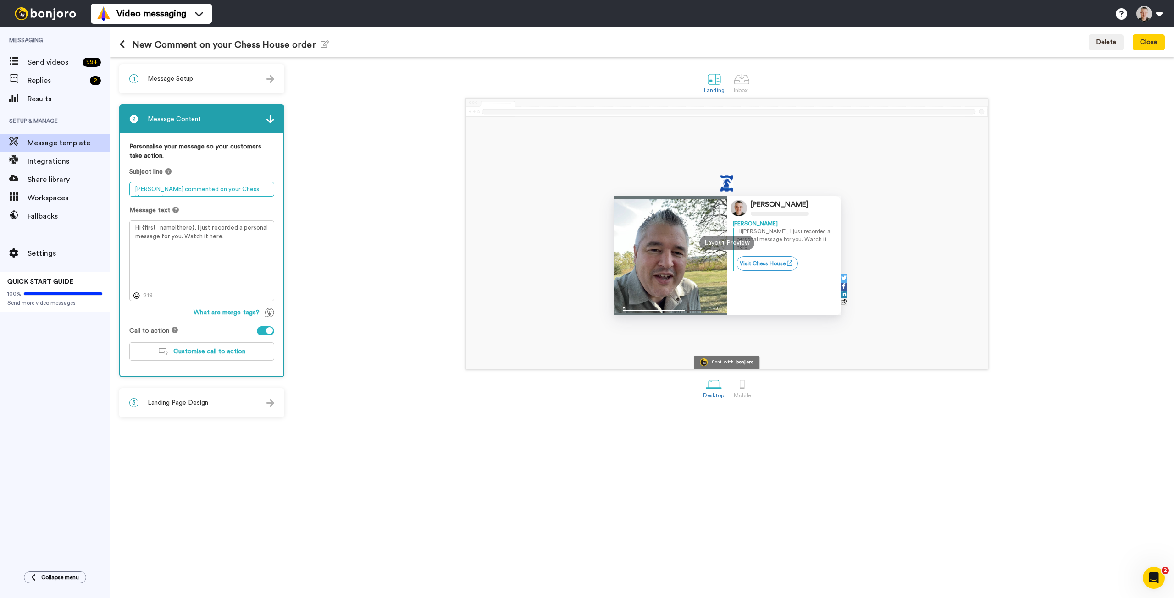
click at [155, 191] on textarea "[PERSON_NAME] commented on your Chess House order" at bounding box center [201, 189] width 145 height 15
click at [145, 45] on h1 "New Comment on your Chess House order Edit name" at bounding box center [224, 44] width 210 height 11
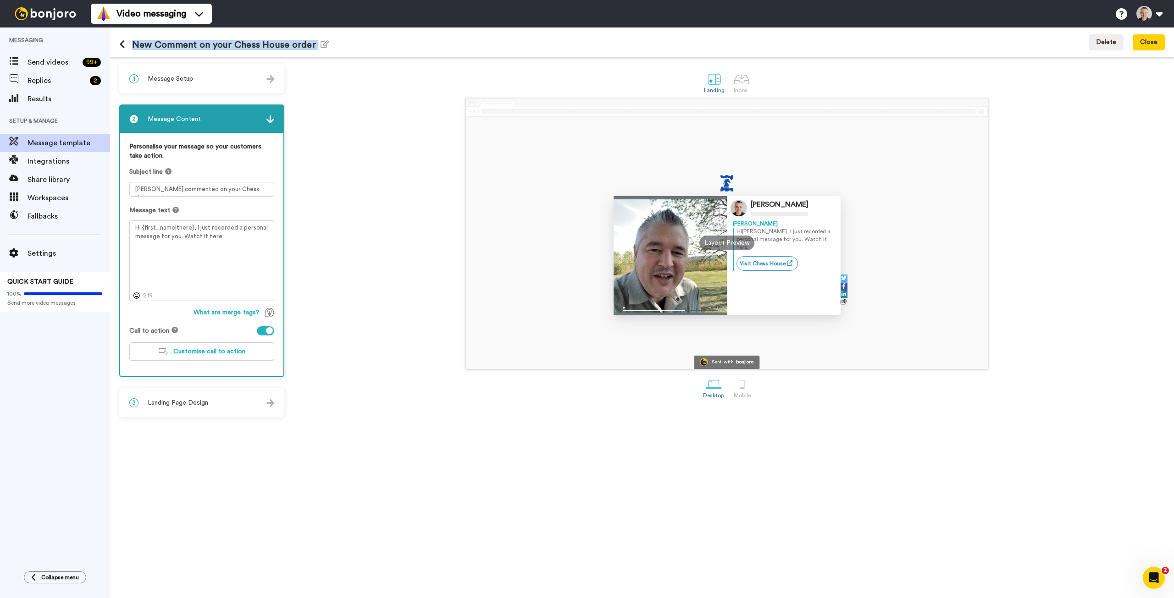
click at [145, 45] on h1 "New Comment on your Chess House order Edit name" at bounding box center [224, 44] width 210 height 11
click at [322, 44] on icon "button" at bounding box center [324, 43] width 8 height 7
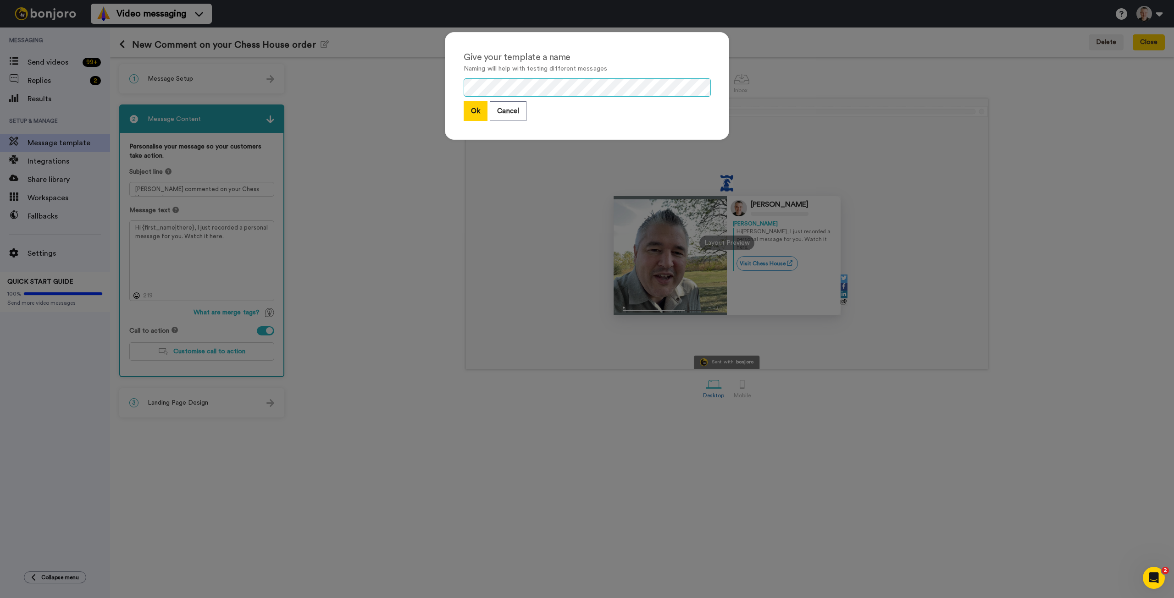
click at [421, 93] on div "Give your template a name Naming will help with testing different messages Ok C…" at bounding box center [587, 299] width 1174 height 598
click at [469, 111] on button "Ok" at bounding box center [475, 111] width 24 height 20
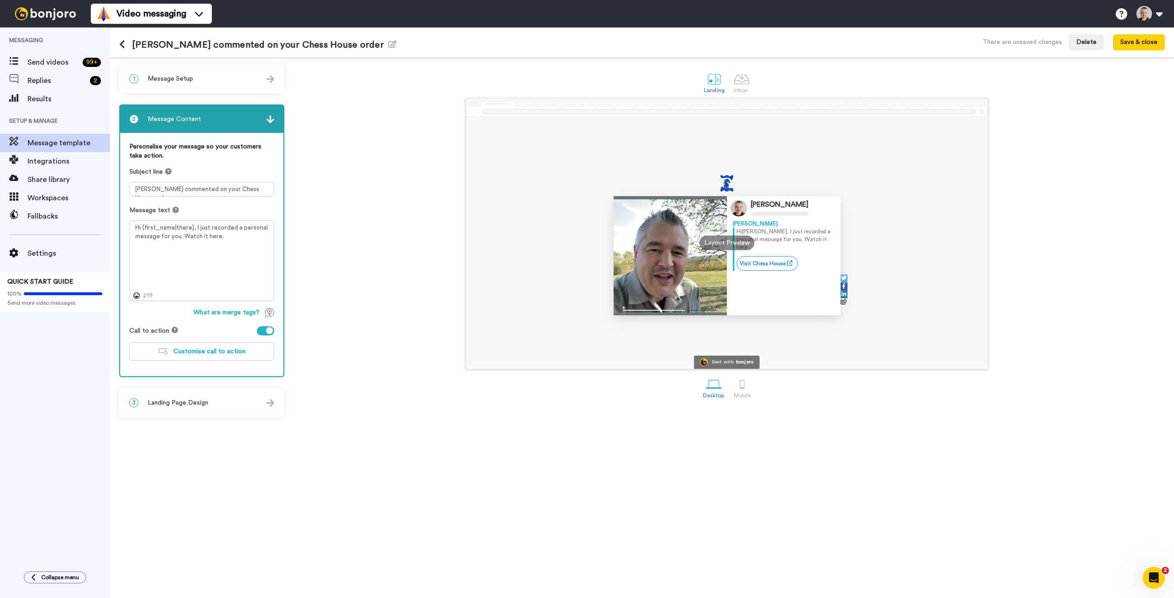
click at [423, 131] on div "[PERSON_NAME] [PERSON_NAME] Hi [PERSON_NAME] , I just recorded a personal messa…" at bounding box center [727, 233] width 876 height 271
